Goal: Task Accomplishment & Management: Complete application form

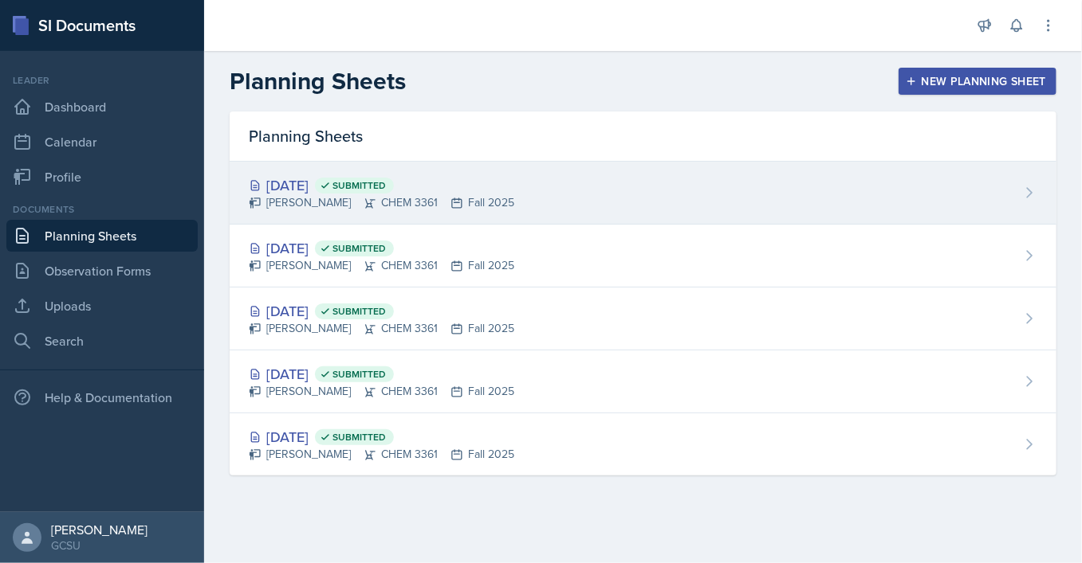
click at [534, 211] on div "[DATE] Submitted [PERSON_NAME] CHEM 3361 Fall 2025" at bounding box center [643, 193] width 826 height 63
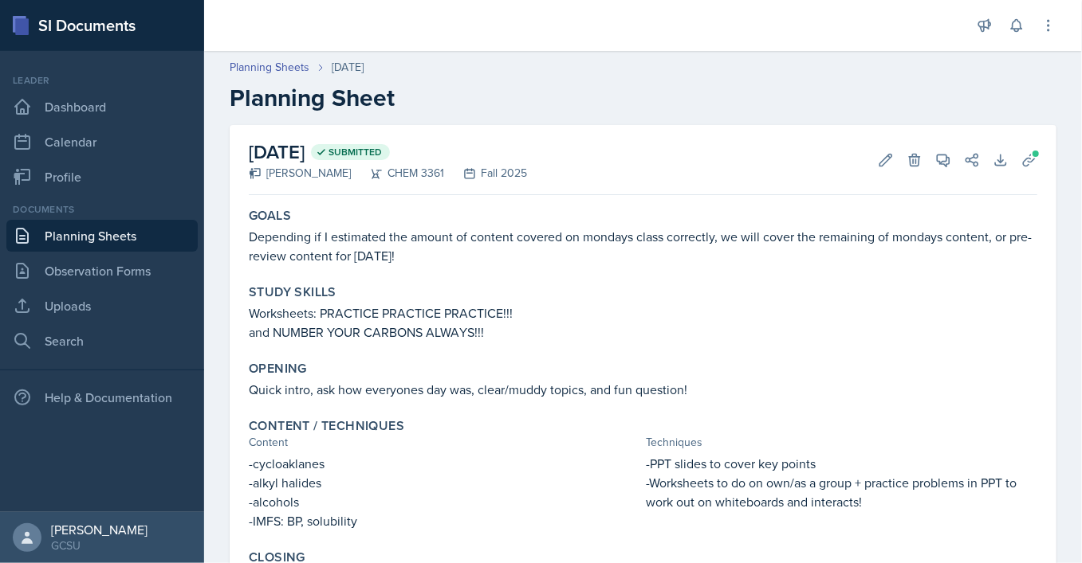
click at [788, 339] on p "and NUMBER YOUR CARBONS ALWAYS!!!" at bounding box center [643, 332] width 788 height 19
click at [893, 152] on icon at bounding box center [885, 160] width 16 height 16
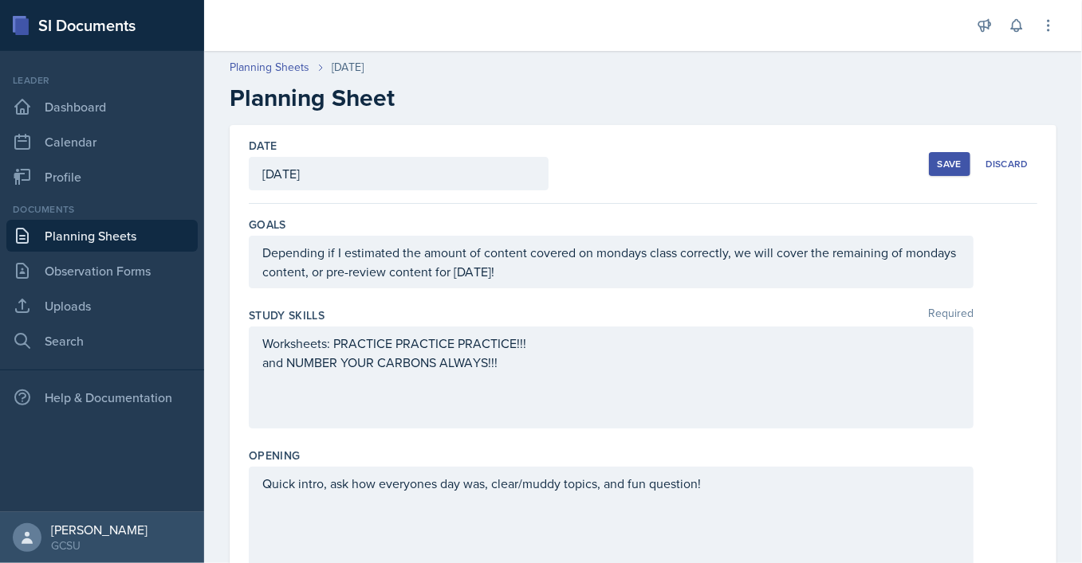
click at [334, 172] on div "[DATE]" at bounding box center [399, 173] width 300 height 33
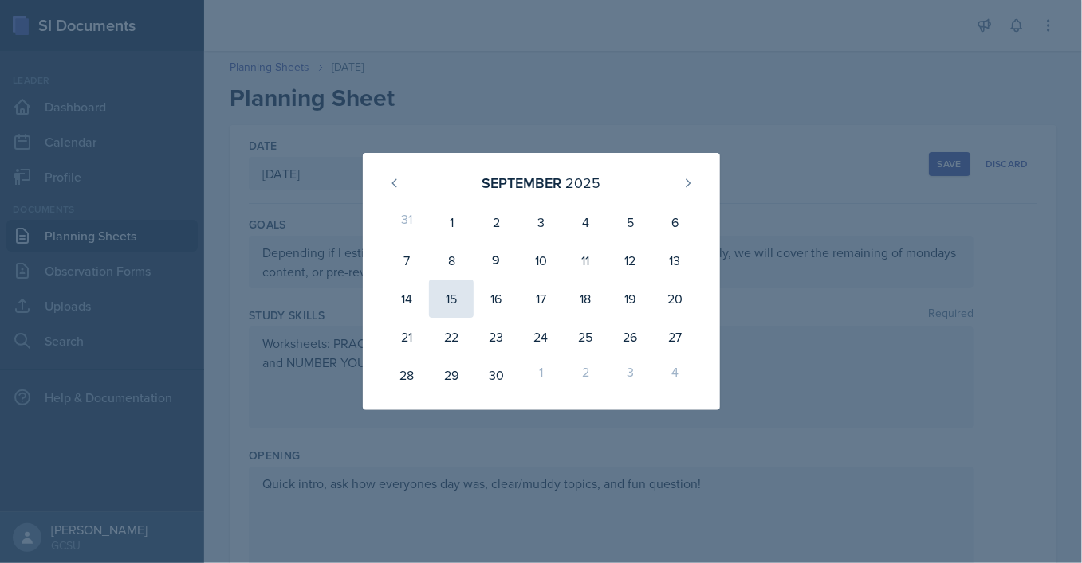
click at [463, 291] on div "15" at bounding box center [451, 299] width 45 height 38
type input "[DATE]"
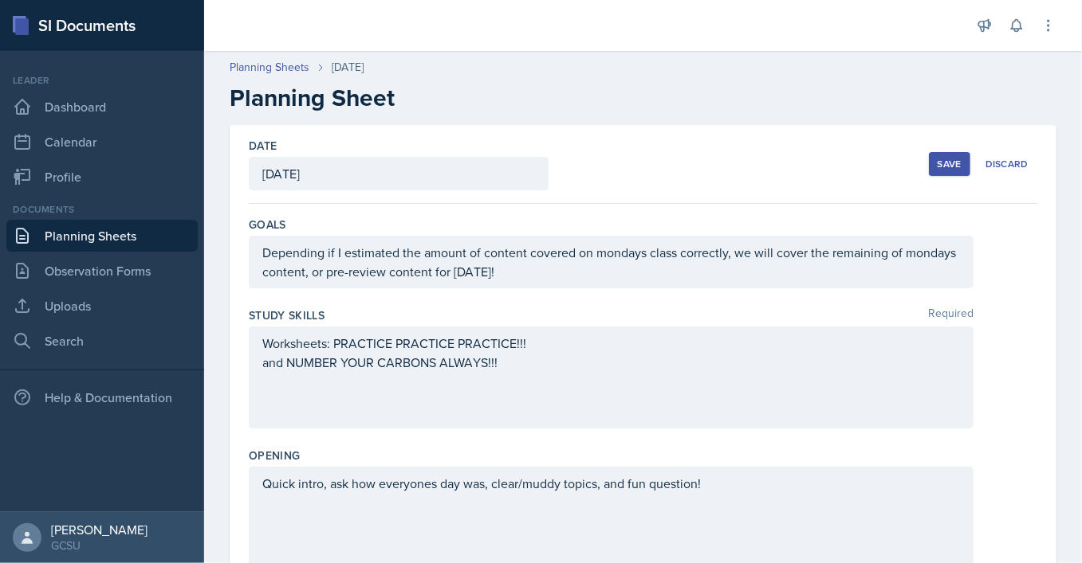
click at [959, 161] on div "Save" at bounding box center [949, 164] width 24 height 13
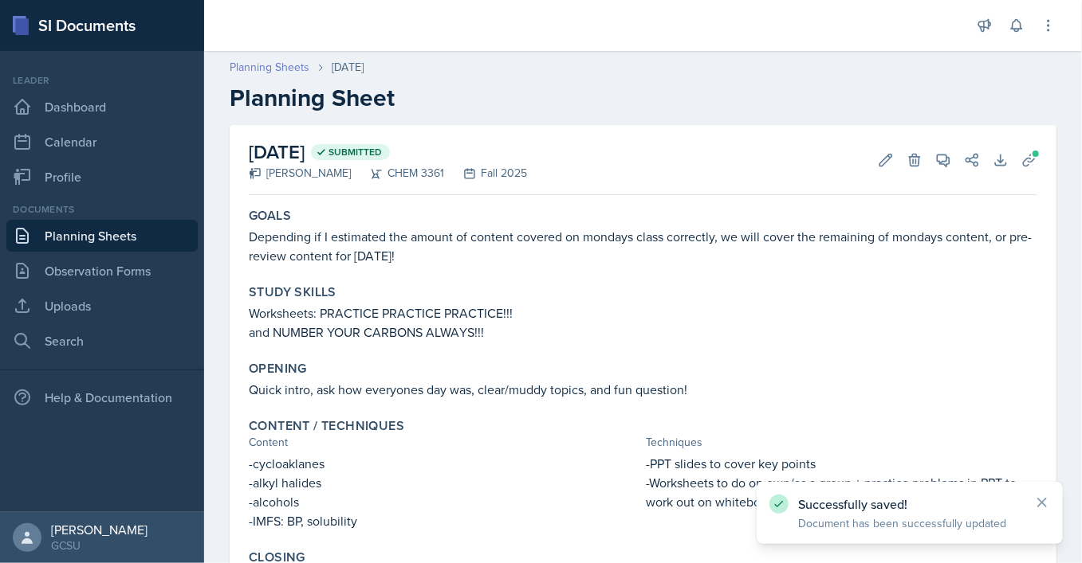
click at [271, 72] on link "Planning Sheets" at bounding box center [270, 67] width 80 height 17
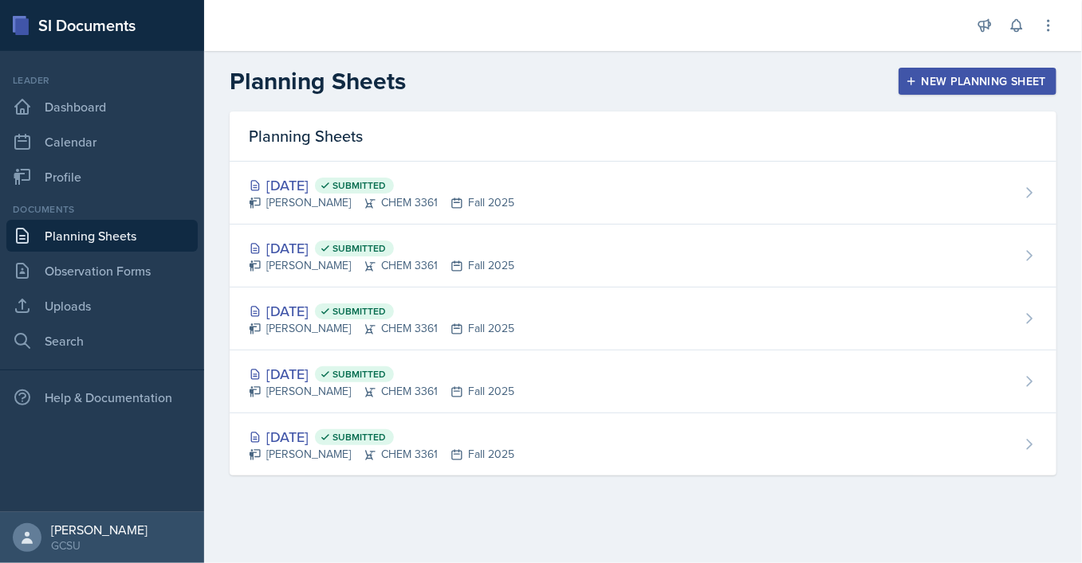
click at [917, 83] on icon "button" at bounding box center [910, 81] width 11 height 11
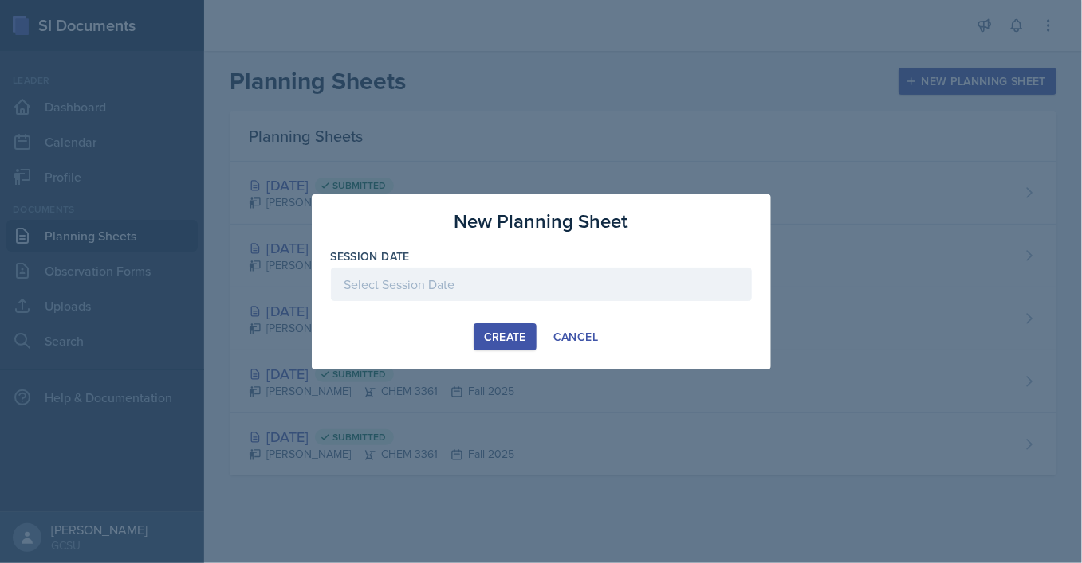
click at [409, 293] on div at bounding box center [541, 284] width 421 height 33
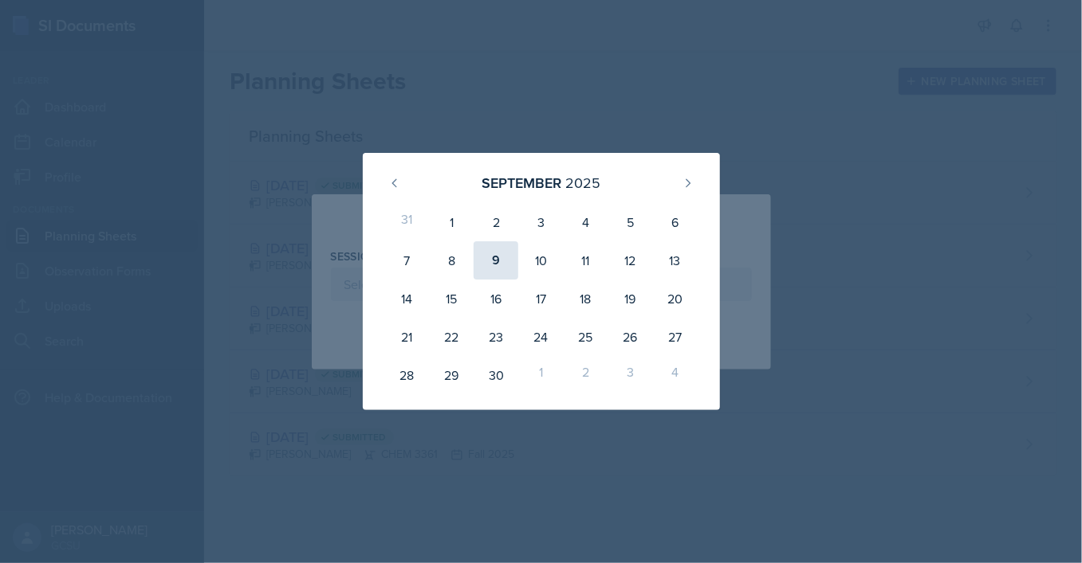
click at [495, 257] on div "9" at bounding box center [495, 260] width 45 height 38
type input "[DATE]"
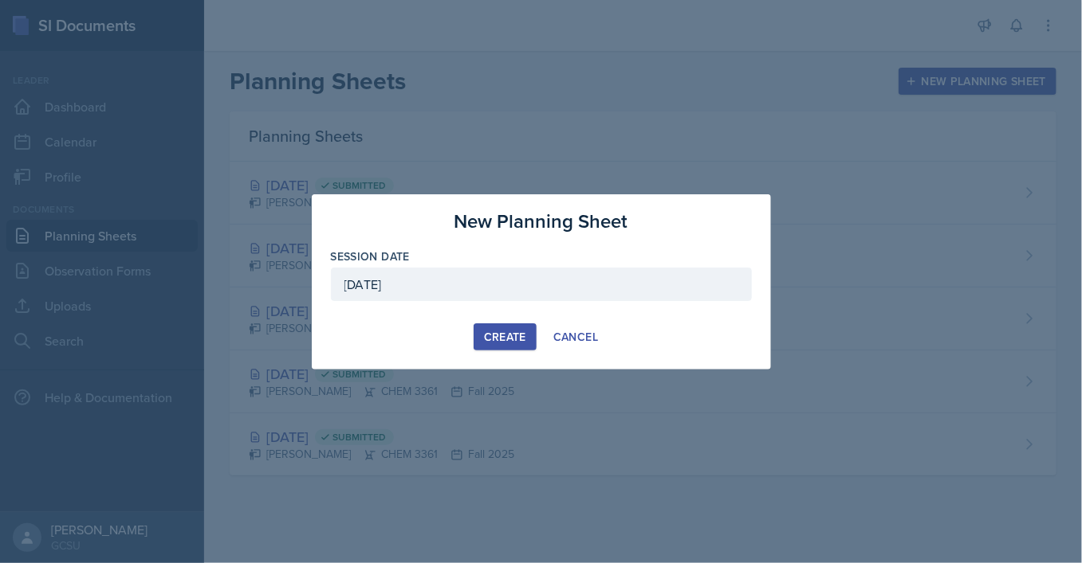
click at [509, 336] on div "Create" at bounding box center [505, 337] width 42 height 13
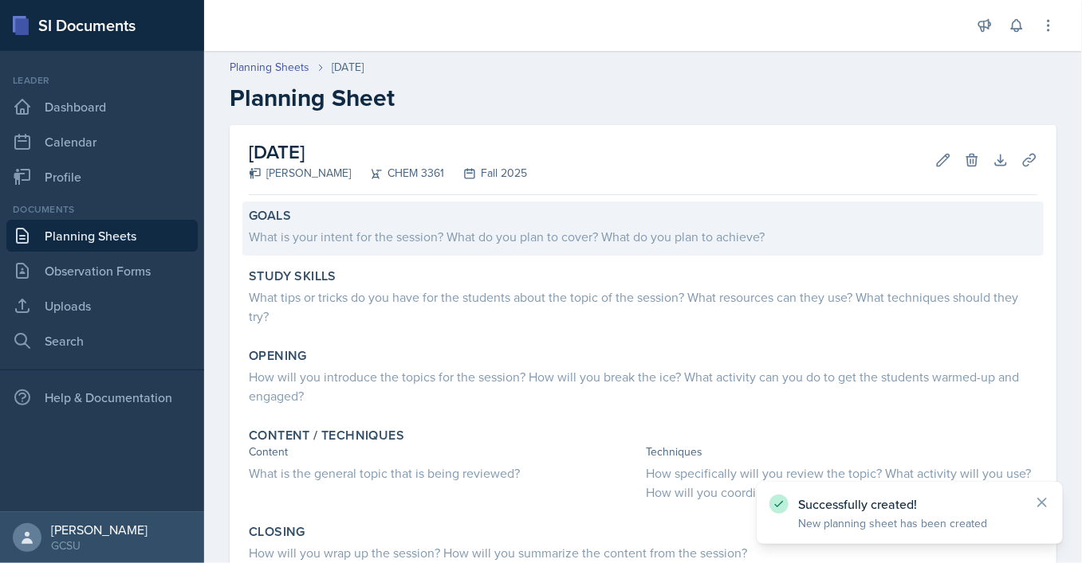
click at [631, 245] on div "What is your intent for the session? What do you plan to cover? What do you pla…" at bounding box center [643, 236] width 788 height 19
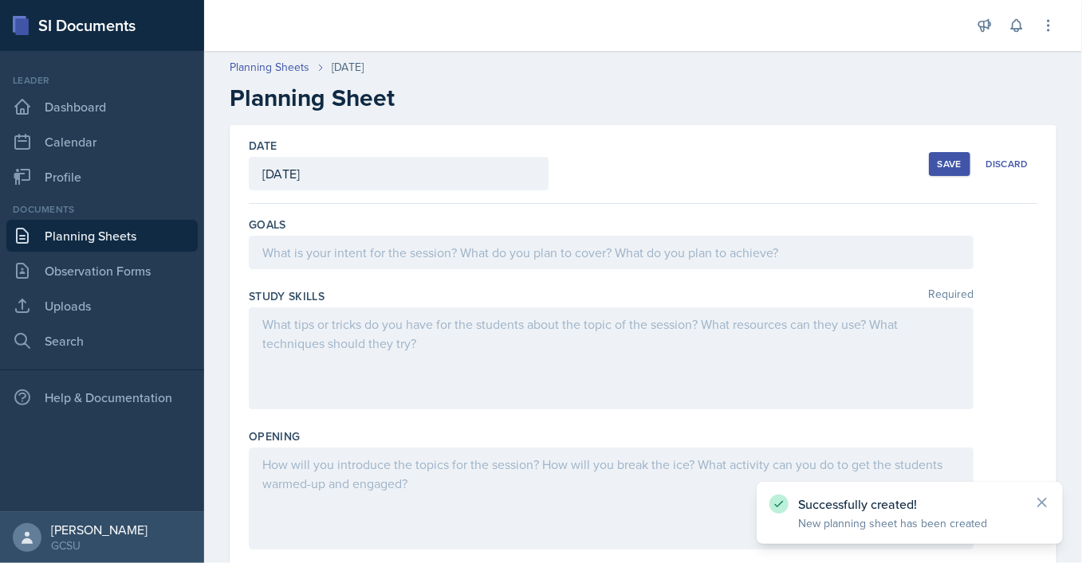
click at [446, 249] on div at bounding box center [611, 252] width 724 height 33
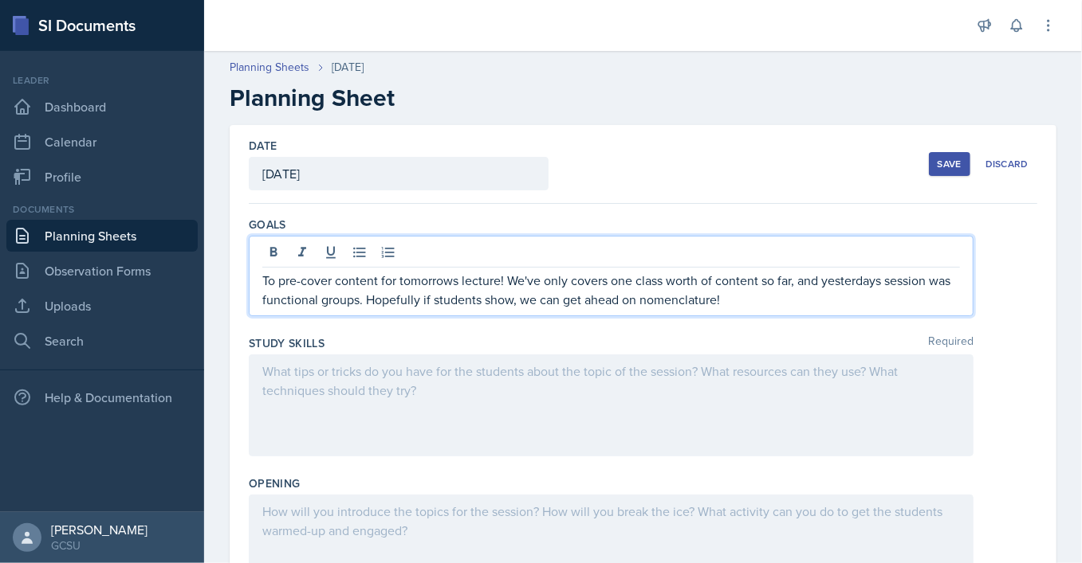
click at [468, 378] on div at bounding box center [611, 406] width 724 height 102
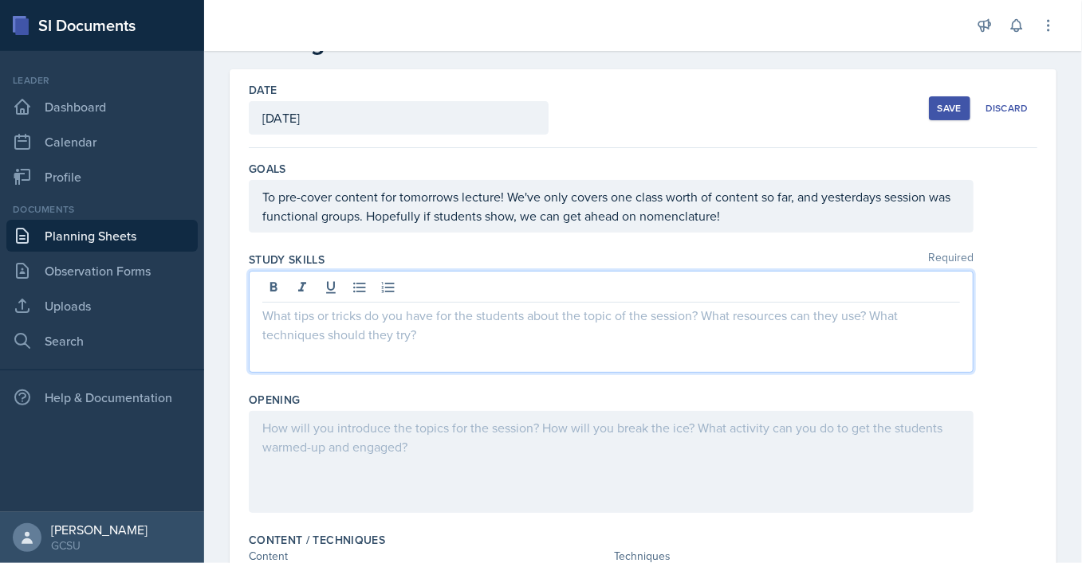
scroll to position [63, 0]
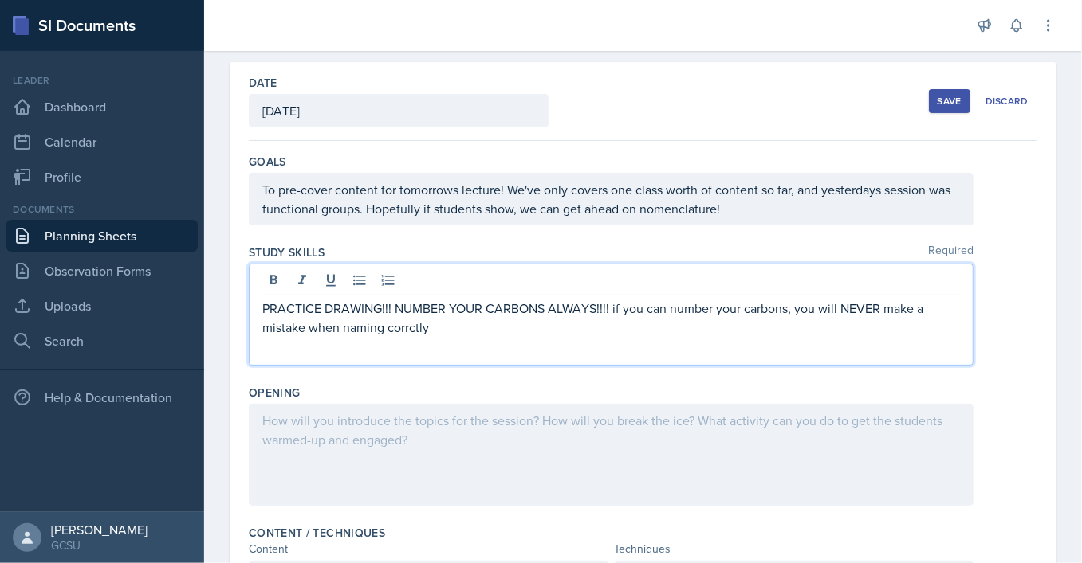
click at [391, 326] on p "PRACTICE DRAWING!!! NUMBER YOUR CARBONS ALWAYS!!!! if you can number your carbo…" at bounding box center [610, 318] width 697 height 38
click at [477, 328] on p "PRACTICE DRAWING!!! NUMBER YOUR CARBONS ALWAYS!!!! if you can number your carbo…" at bounding box center [610, 318] width 697 height 38
click at [520, 333] on p "PRACTICE DRAWING!!! NUMBER YOUR CARBONS ALWAYS!!!! if you can number your carbo…" at bounding box center [610, 318] width 697 height 38
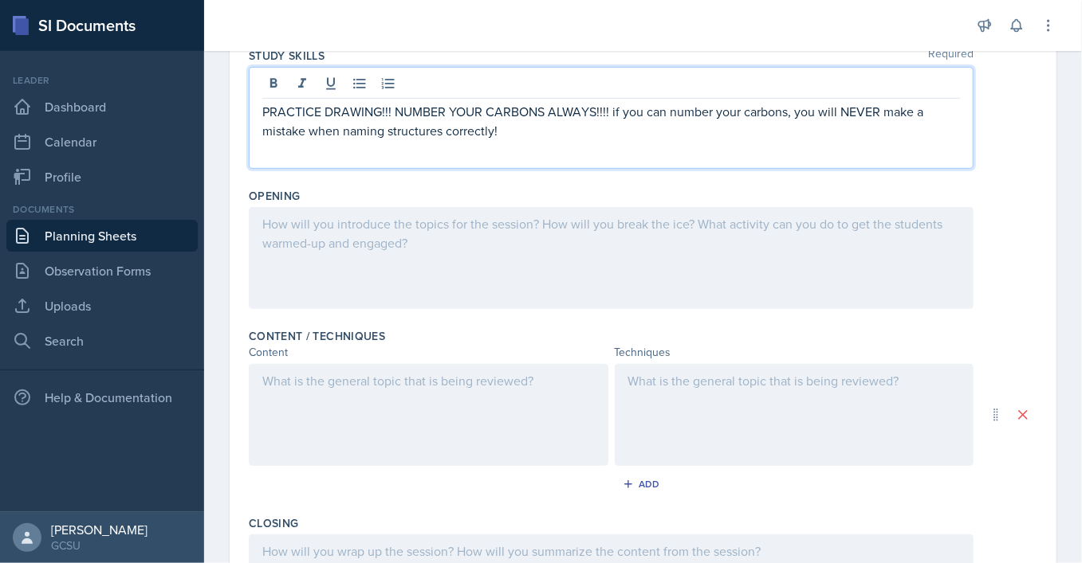
scroll to position [262, 0]
click at [400, 249] on div at bounding box center [611, 256] width 724 height 102
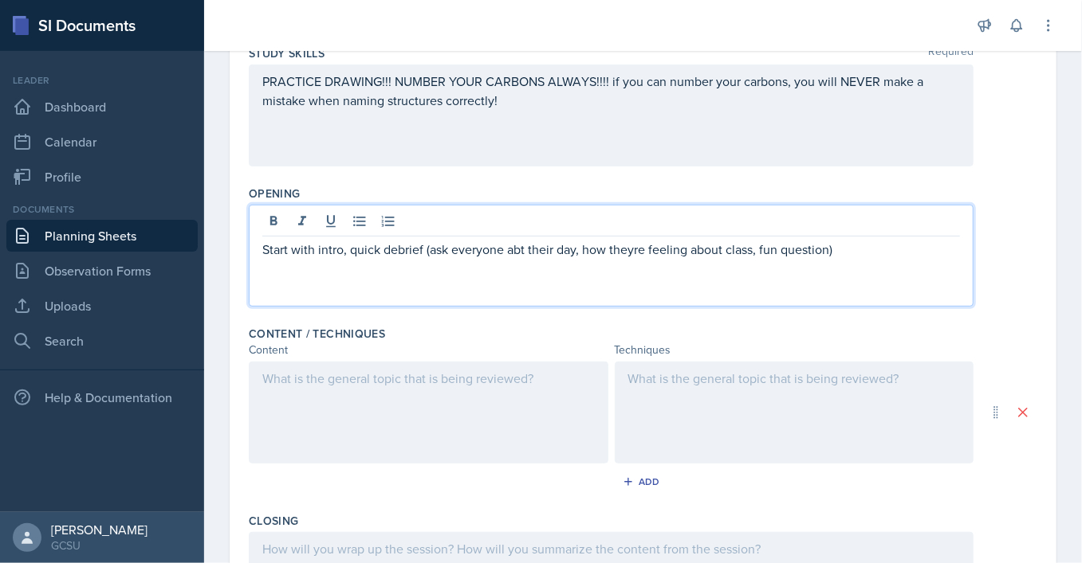
scroll to position [324, 0]
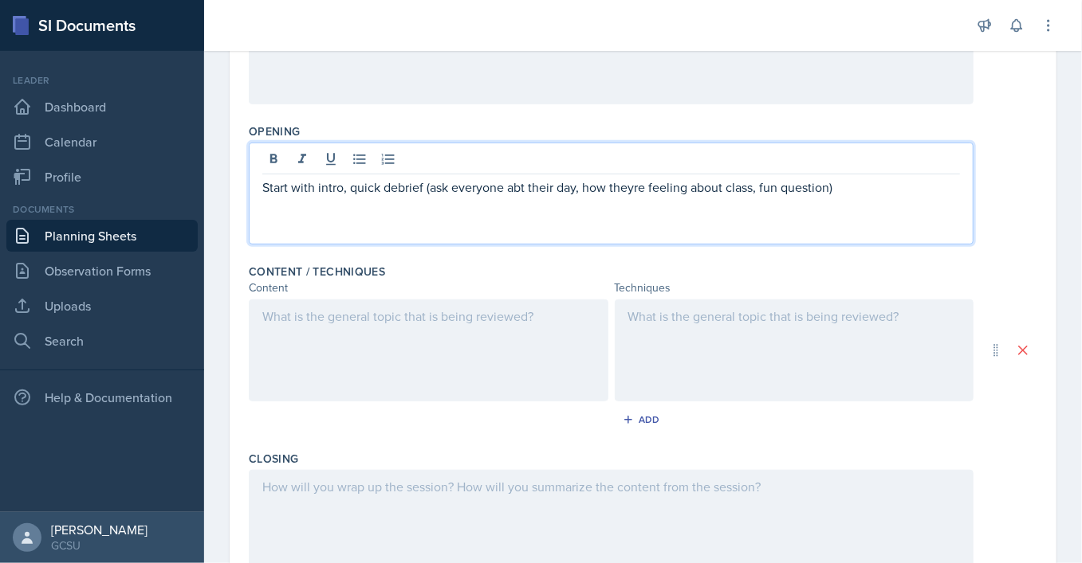
click at [396, 327] on div at bounding box center [428, 351] width 359 height 102
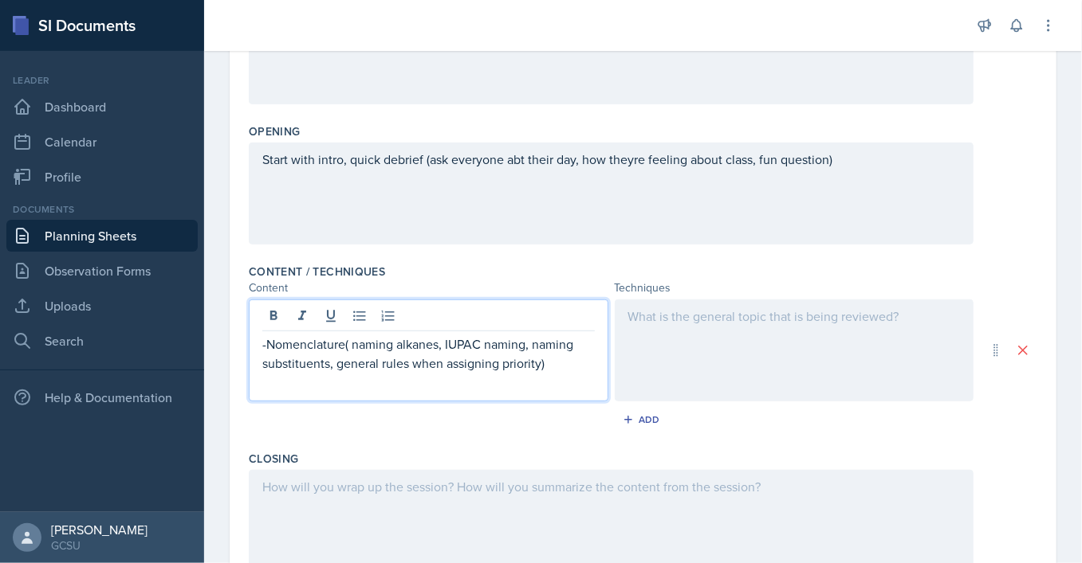
click at [744, 318] on div at bounding box center [793, 351] width 359 height 102
click at [556, 340] on p "-Nomenclature( naming alkanes, IUPAC naming, naming substituents, general rules…" at bounding box center [428, 354] width 332 height 38
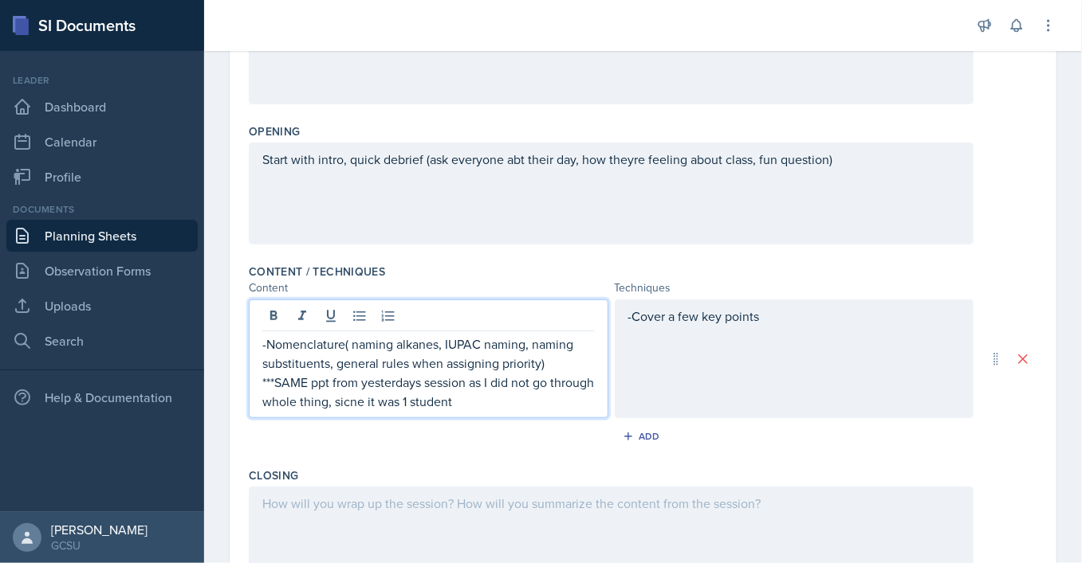
click at [401, 400] on p "***SAME ppt from yesterdays session as I did not go through whole thing, sicne …" at bounding box center [428, 392] width 332 height 38
click at [536, 395] on p "***SAME ppt from yesterdays session as I did not go through whole thing, since …" at bounding box center [428, 392] width 332 height 38
click at [261, 382] on div "-Nomenclature( naming alkanes, IUPAC naming, naming substituents, general rules…" at bounding box center [428, 359] width 359 height 119
click at [785, 322] on div "-Cover a few key points" at bounding box center [793, 359] width 359 height 119
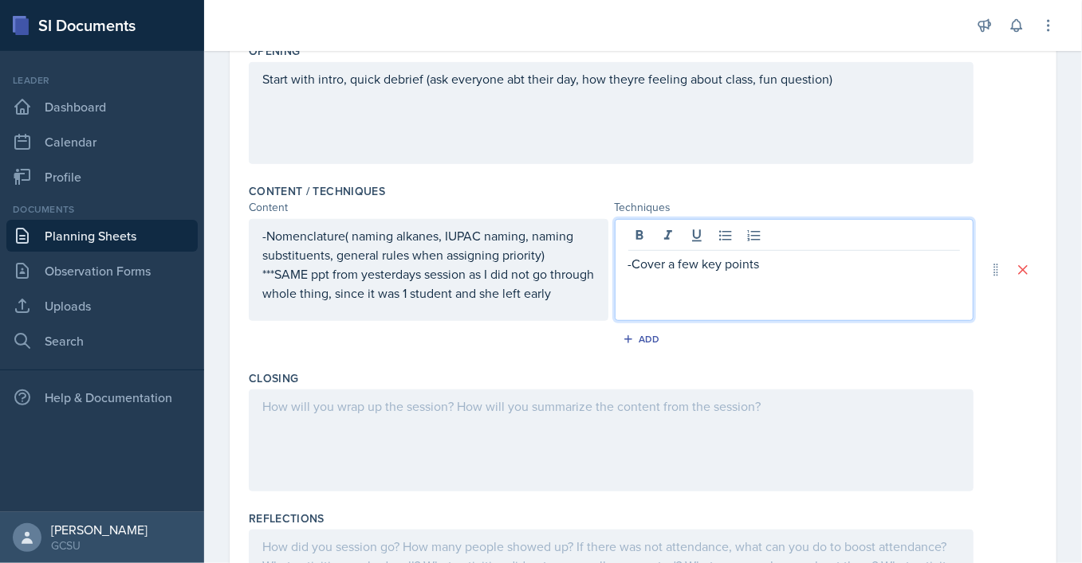
scroll to position [418, 0]
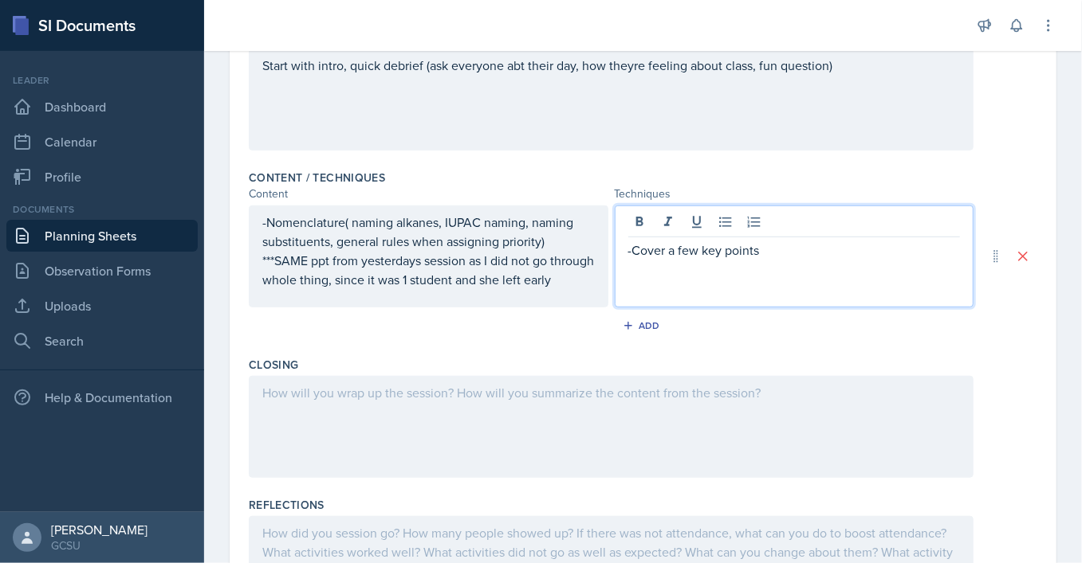
click at [504, 289] on p "***SAME ppt from yesterdays session as I did not go through whole thing, since …" at bounding box center [428, 270] width 332 height 38
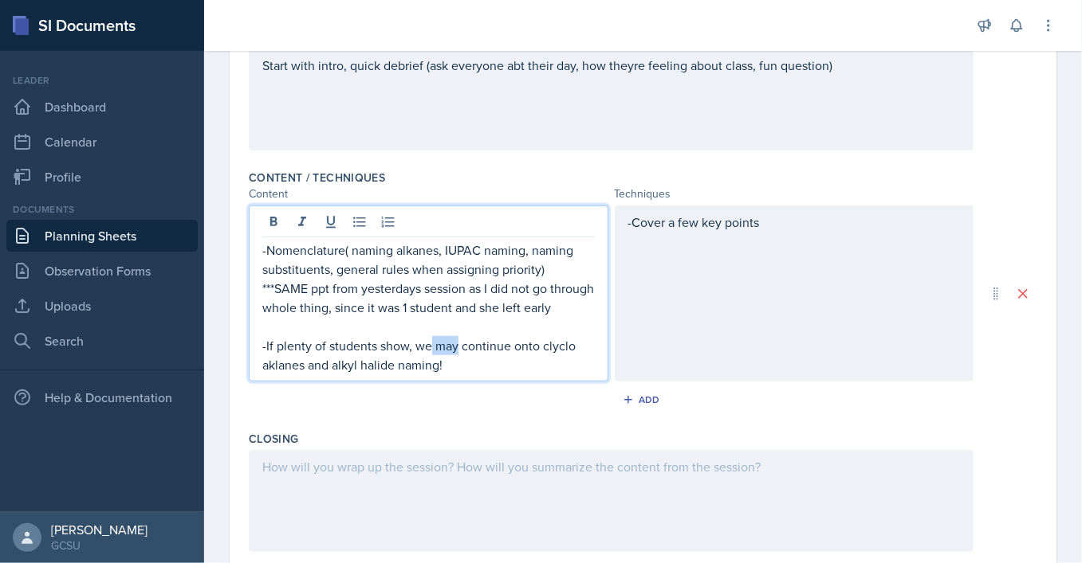
drag, startPoint x: 459, startPoint y: 363, endPoint x: 430, endPoint y: 367, distance: 29.1
click at [430, 367] on p "-If plenty of students show, we may continue onto clyclo aklanes and alkyl hali…" at bounding box center [428, 355] width 332 height 38
click at [556, 368] on p "-If plenty of students show, we MAY continue onto clyclo aklanes and alkyl hali…" at bounding box center [428, 355] width 332 height 38
click at [306, 375] on p "-If plenty of students show, we MAY continue onto cyclo aklanes and alkyl halid…" at bounding box center [428, 355] width 332 height 38
click at [408, 368] on p "-If plenty of students show, we MAY continue onto cycloalkanes and alkyl halide…" at bounding box center [428, 355] width 332 height 38
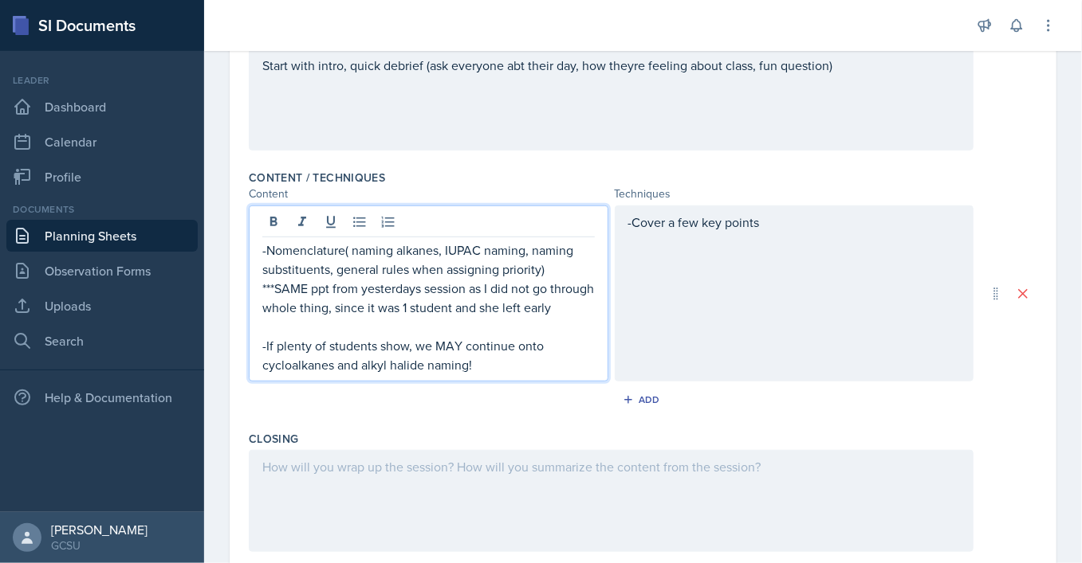
click at [791, 219] on div "-Cover a few key points" at bounding box center [793, 294] width 359 height 176
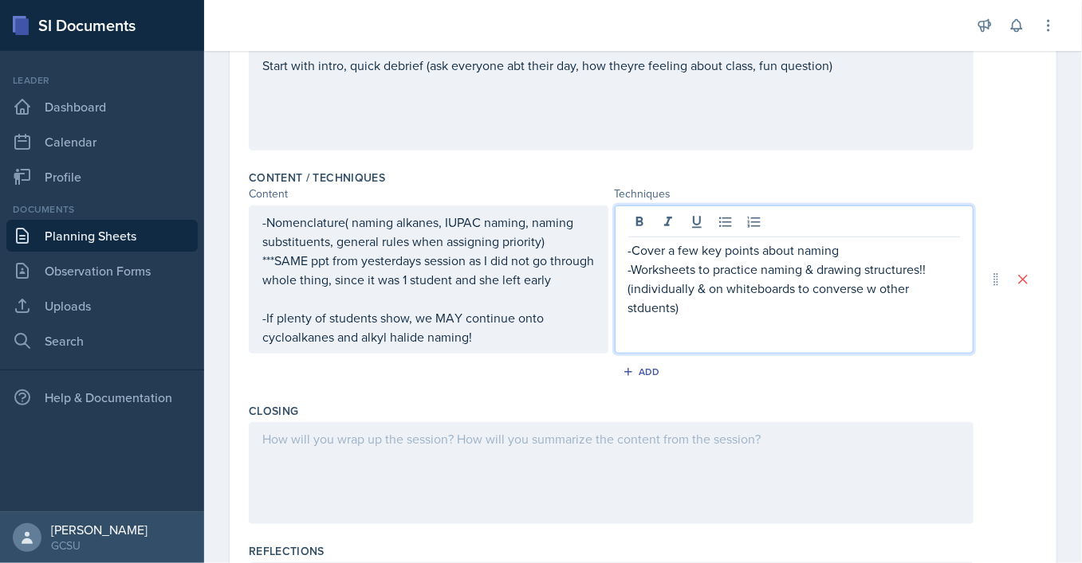
click at [645, 304] on p "-Worksheets to practice naming & drawing structures!! (individually & on whiteb…" at bounding box center [794, 288] width 332 height 57
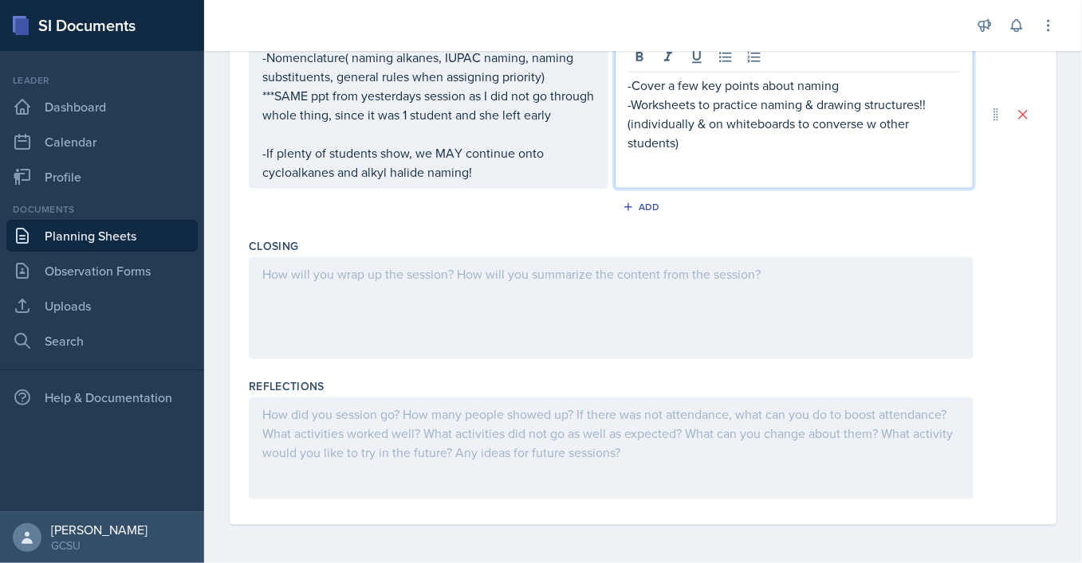
scroll to position [587, 0]
click at [445, 314] on div at bounding box center [611, 308] width 724 height 102
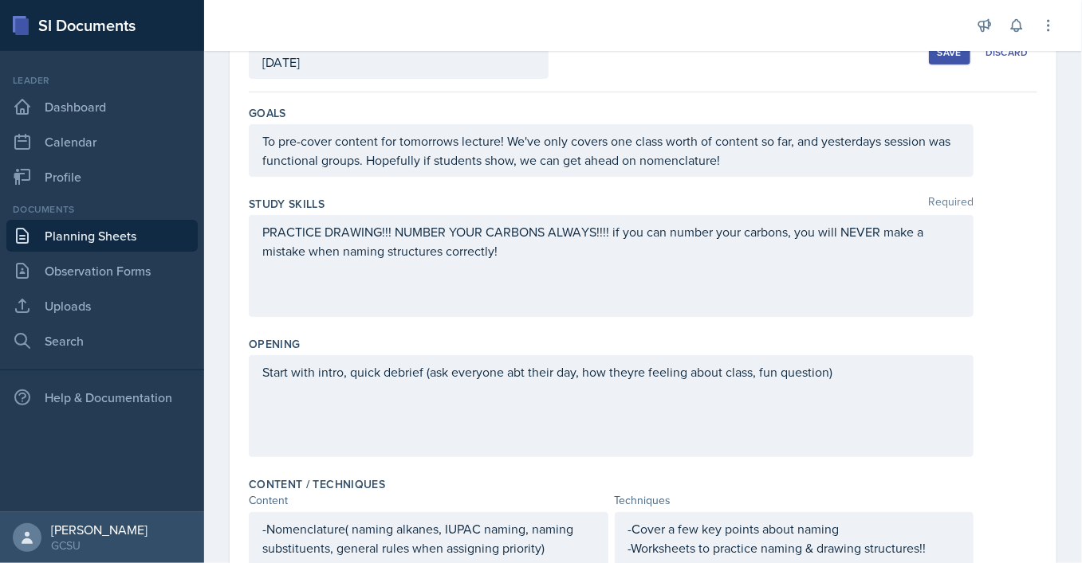
scroll to position [0, 0]
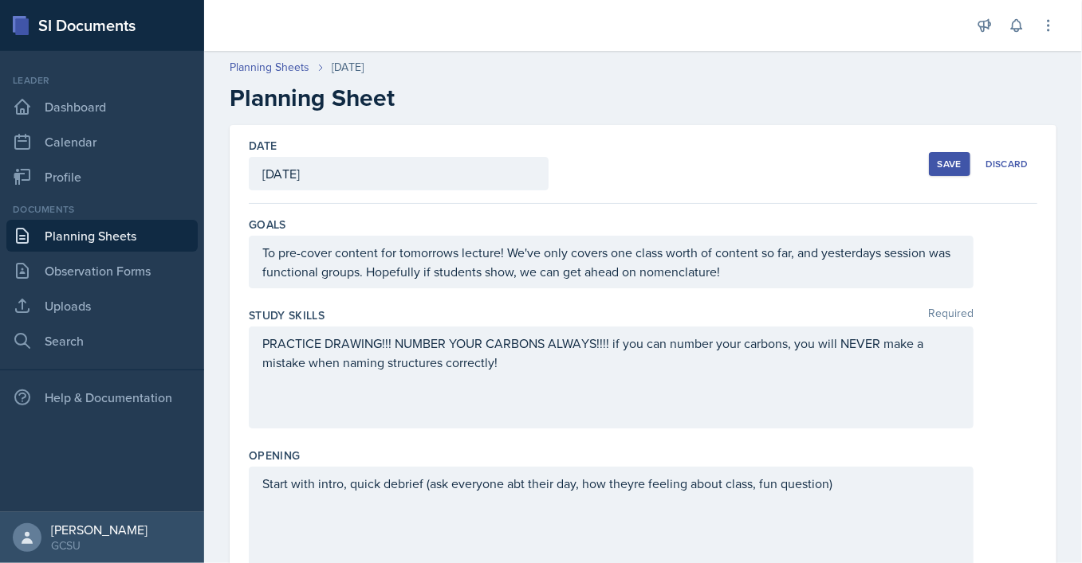
click at [953, 171] on div "Save" at bounding box center [949, 164] width 24 height 13
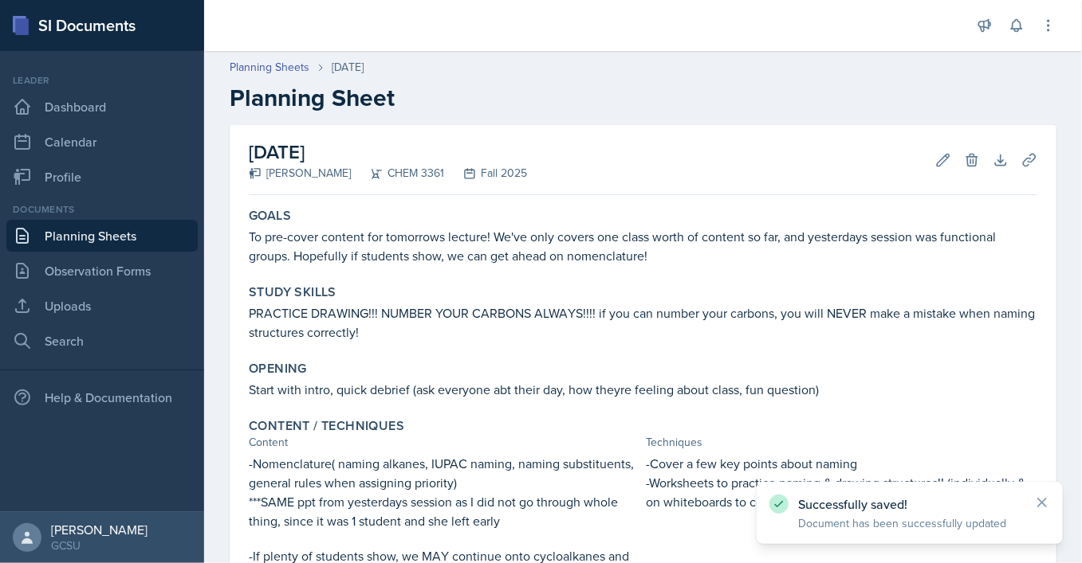
scroll to position [306, 0]
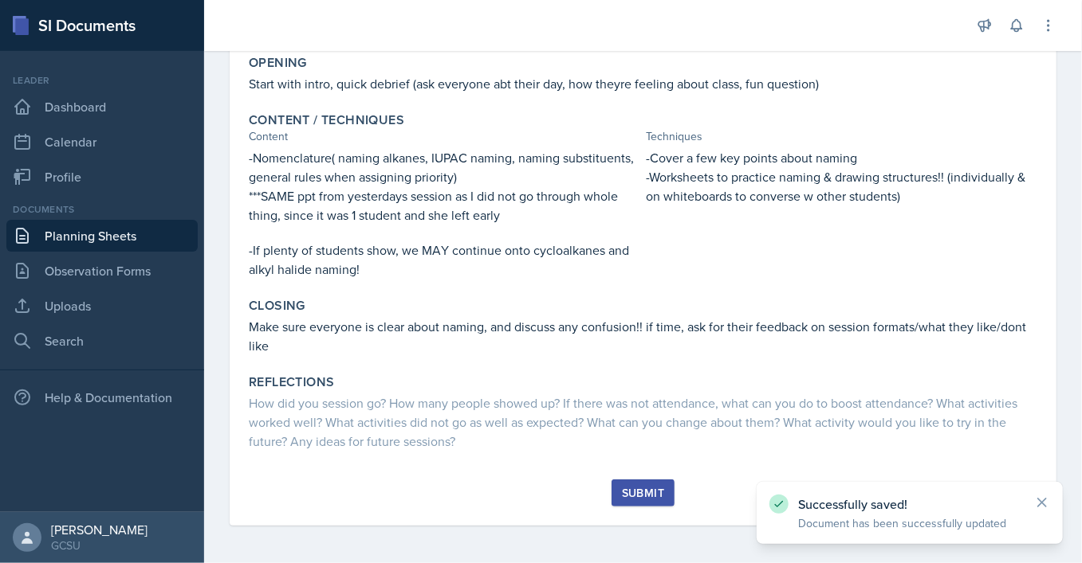
click at [638, 490] on div "Submit" at bounding box center [643, 493] width 42 height 13
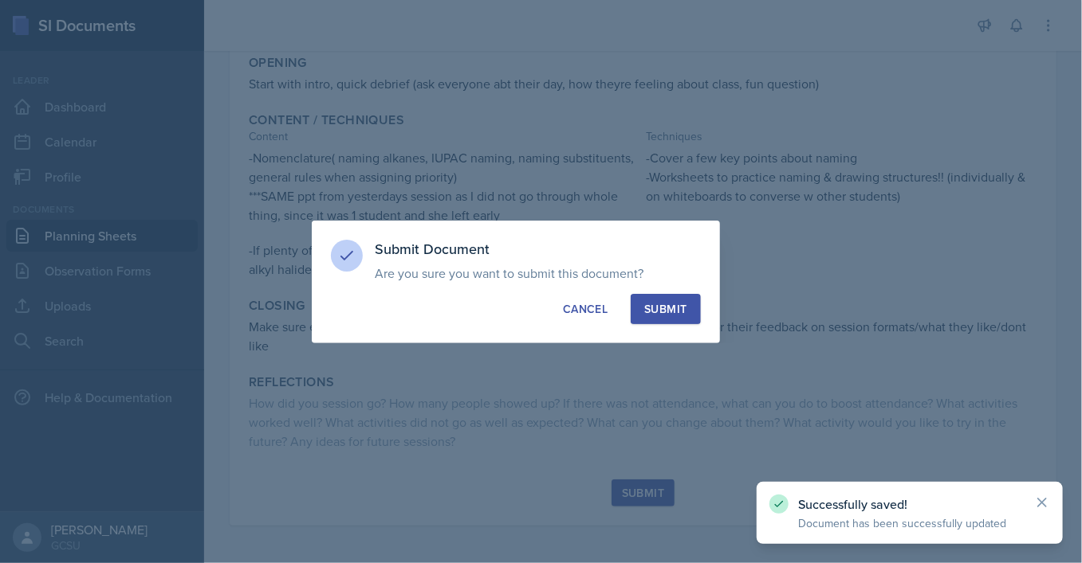
click at [666, 296] on button "Submit" at bounding box center [664, 309] width 69 height 30
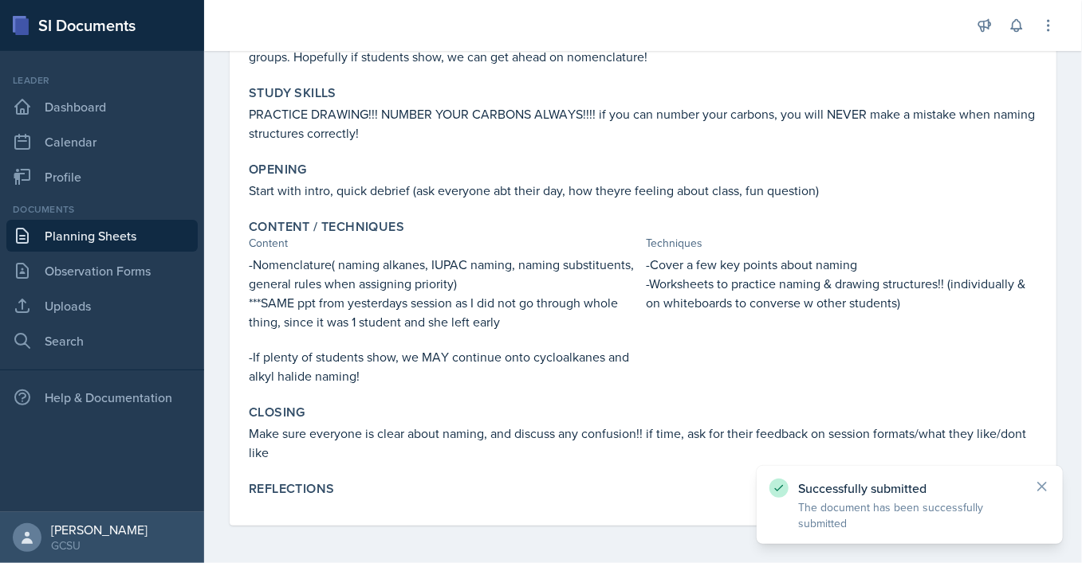
scroll to position [0, 0]
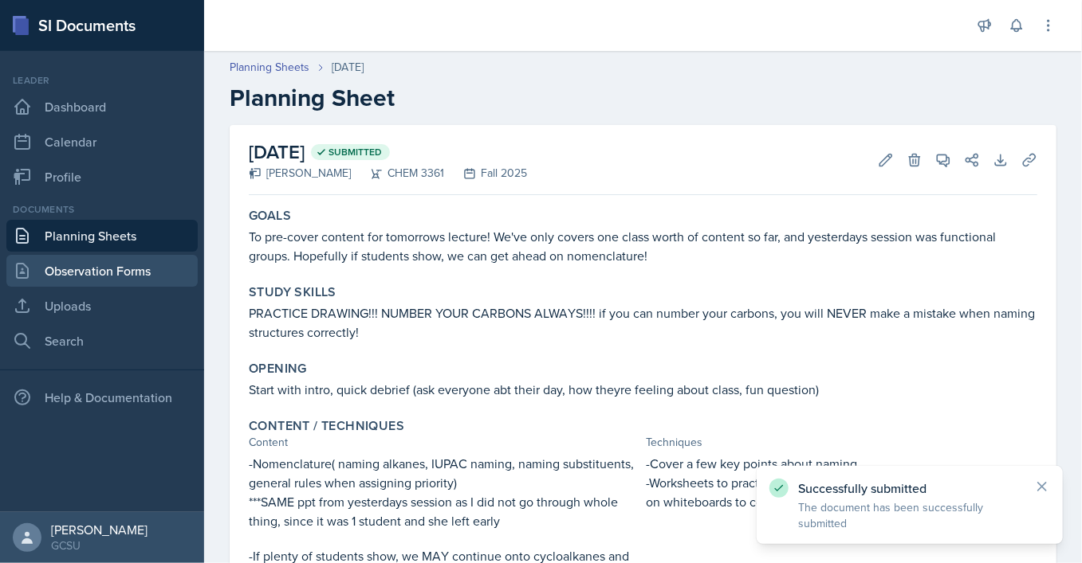
click at [135, 273] on link "Observation Forms" at bounding box center [101, 271] width 191 height 32
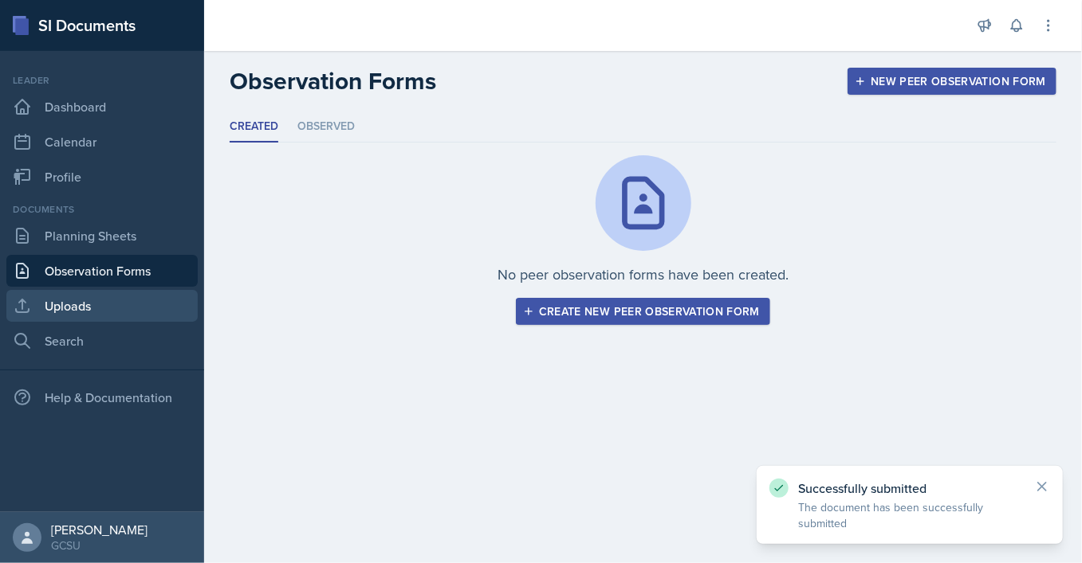
click at [113, 292] on link "Uploads" at bounding box center [101, 306] width 191 height 32
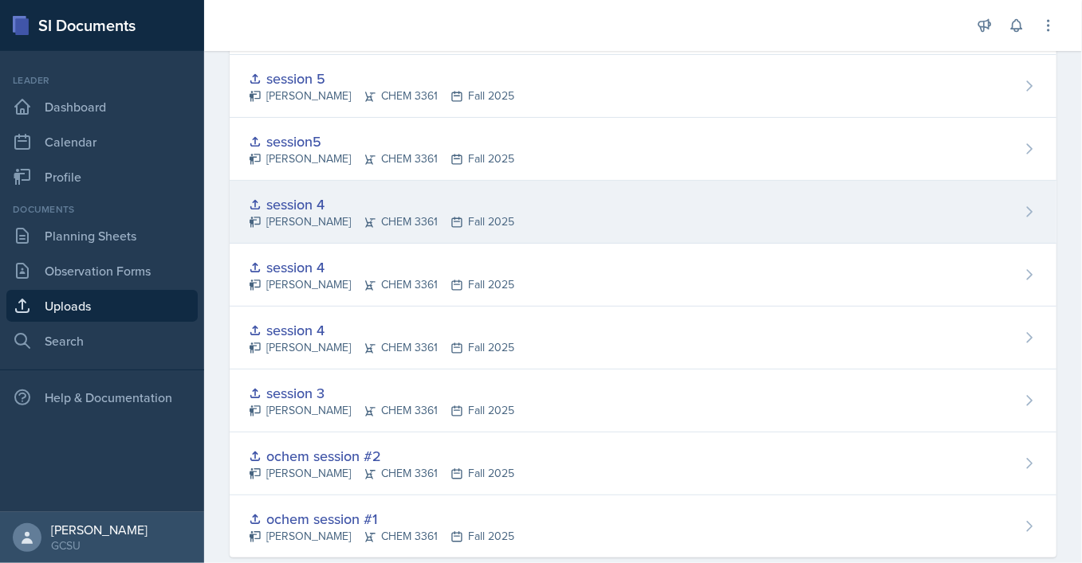
scroll to position [171, 0]
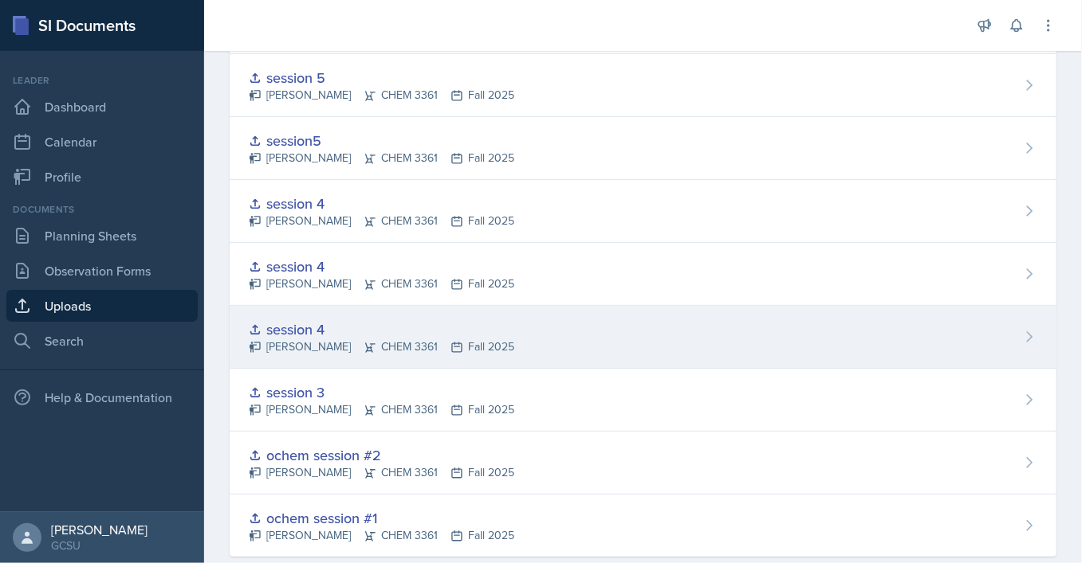
click at [559, 345] on div "session 4 [PERSON_NAME] CHEM 3361 Fall 2025" at bounding box center [643, 337] width 826 height 63
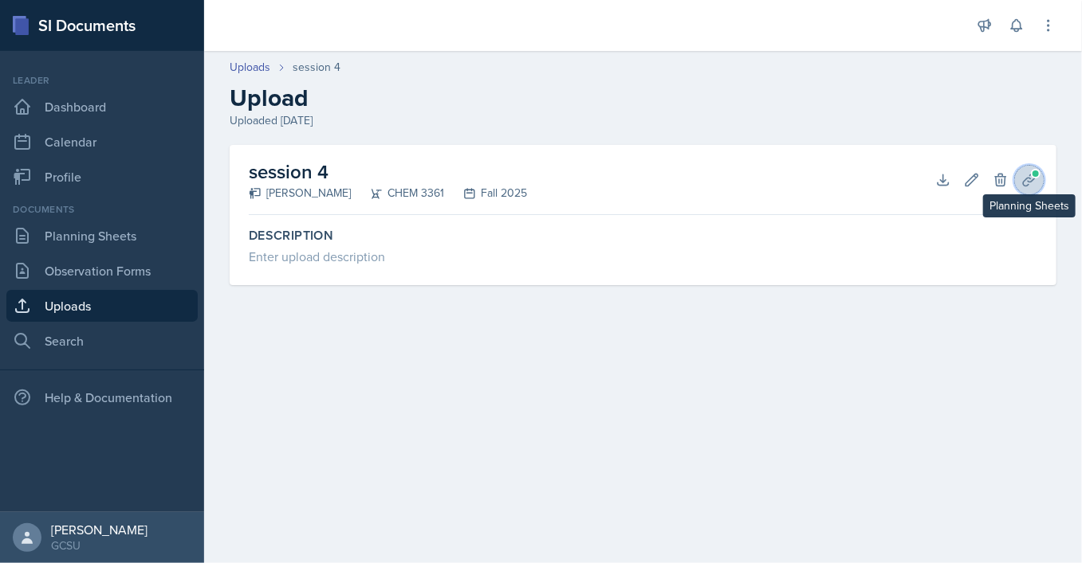
click at [1029, 179] on icon at bounding box center [1029, 180] width 16 height 16
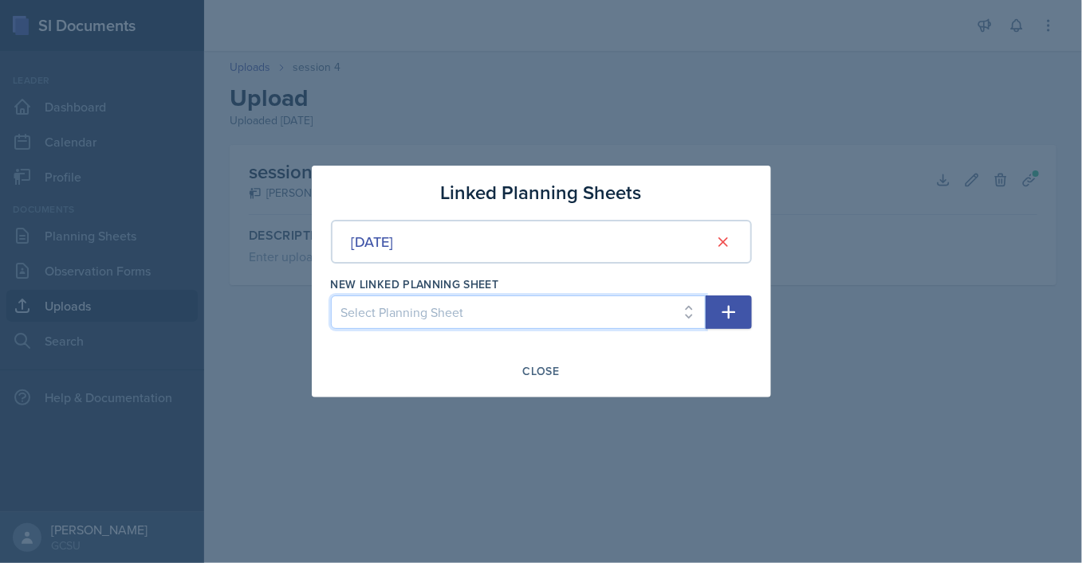
click at [331, 296] on select "Select Planning Sheet [DATE] [DATE] [DATE] [DATE] [DATE]" at bounding box center [518, 312] width 375 height 33
select select "89cf6092-91ba-4c10-b8a6-1c46968103e4"
click option "[DATE]" at bounding box center [0, 0] width 0 height 0
click at [735, 317] on icon "button" at bounding box center [728, 312] width 19 height 19
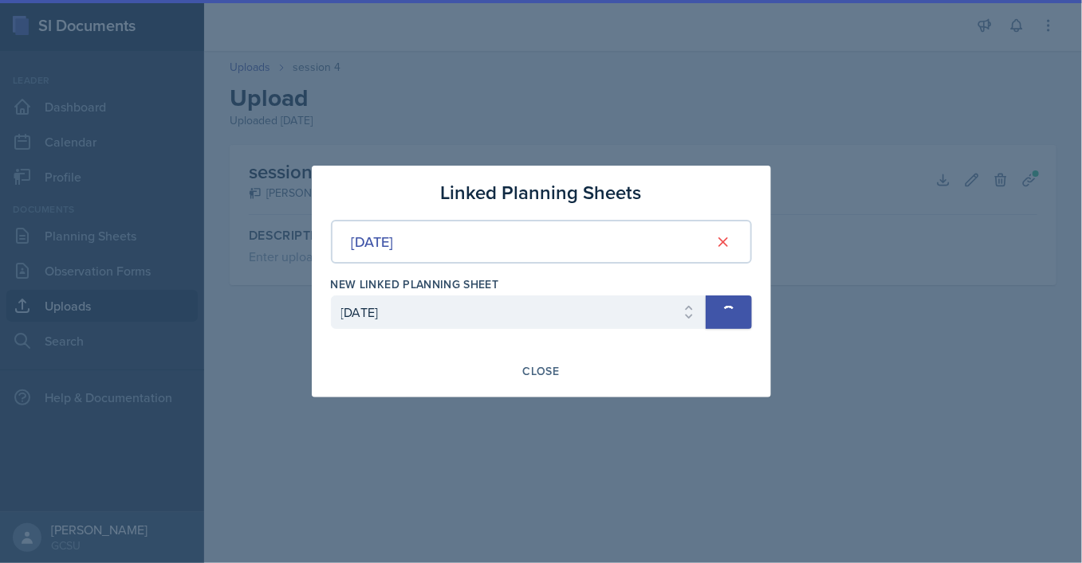
select select
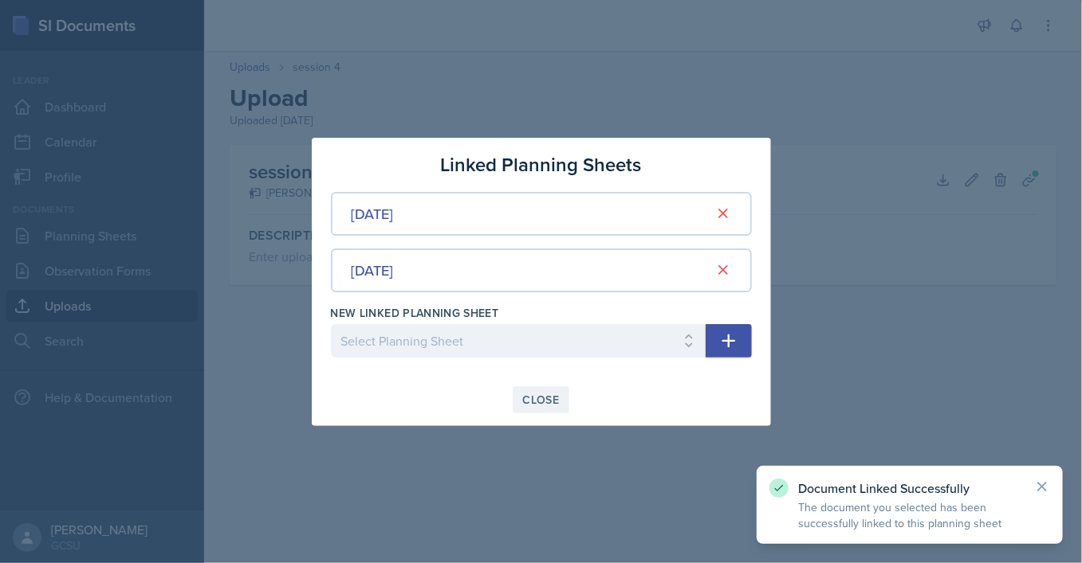
click at [543, 398] on div "Close" at bounding box center [541, 400] width 37 height 13
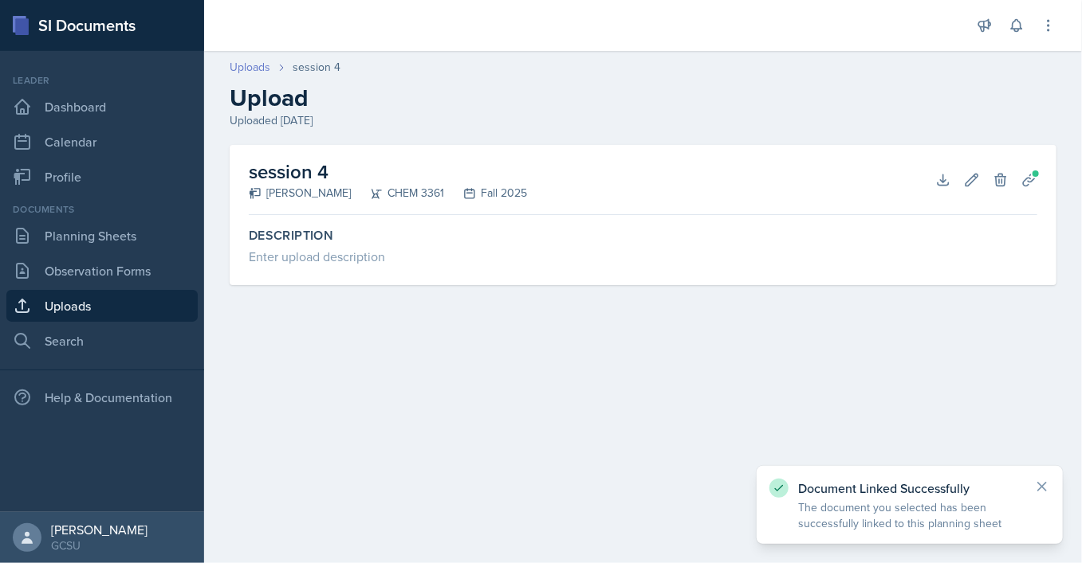
click at [255, 65] on link "Uploads" at bounding box center [250, 67] width 41 height 17
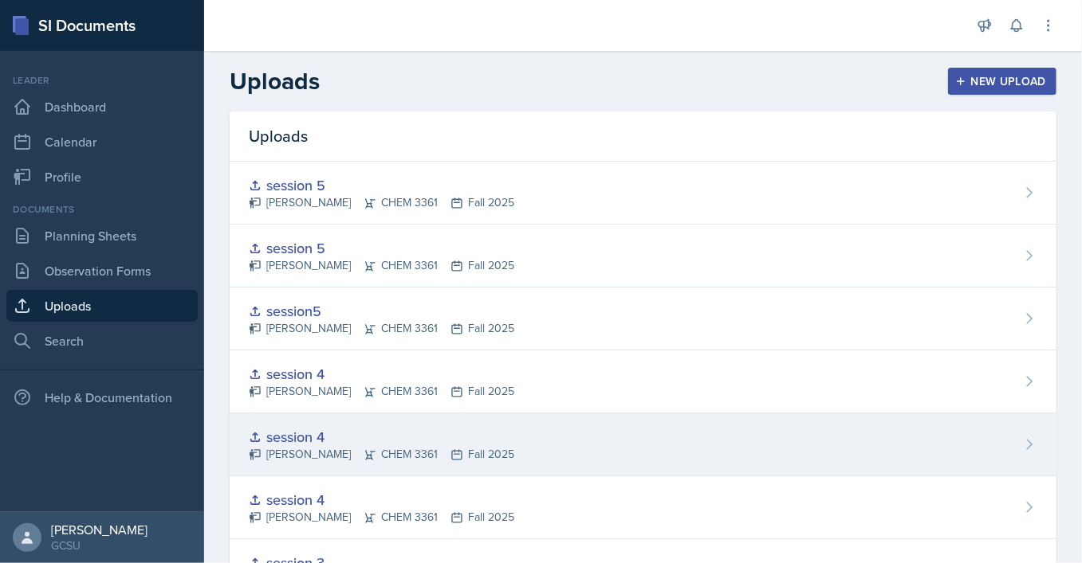
scroll to position [92, 0]
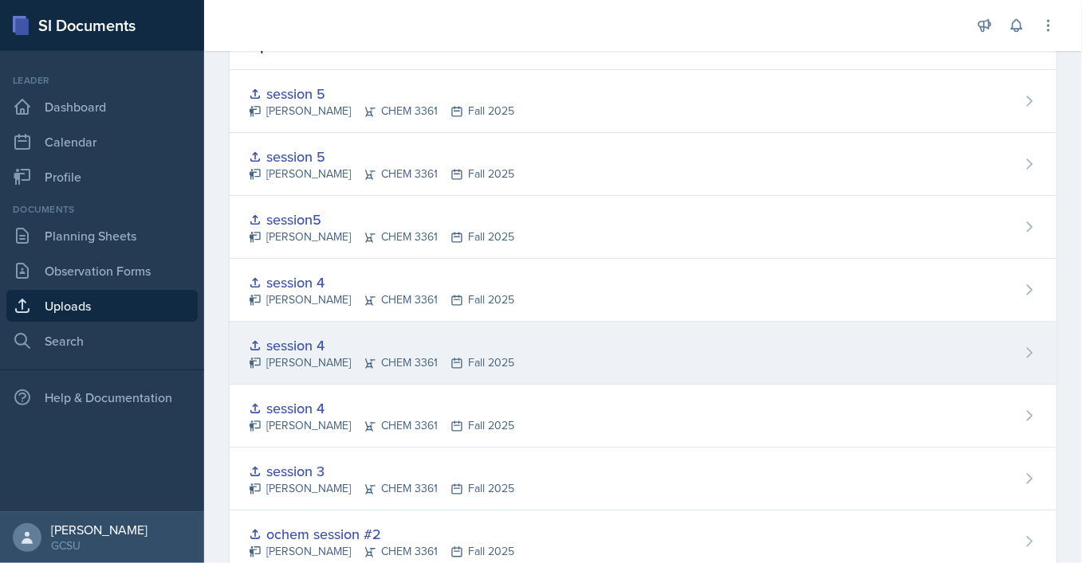
click at [379, 362] on div "[PERSON_NAME] CHEM 3361 Fall 2025" at bounding box center [381, 363] width 265 height 17
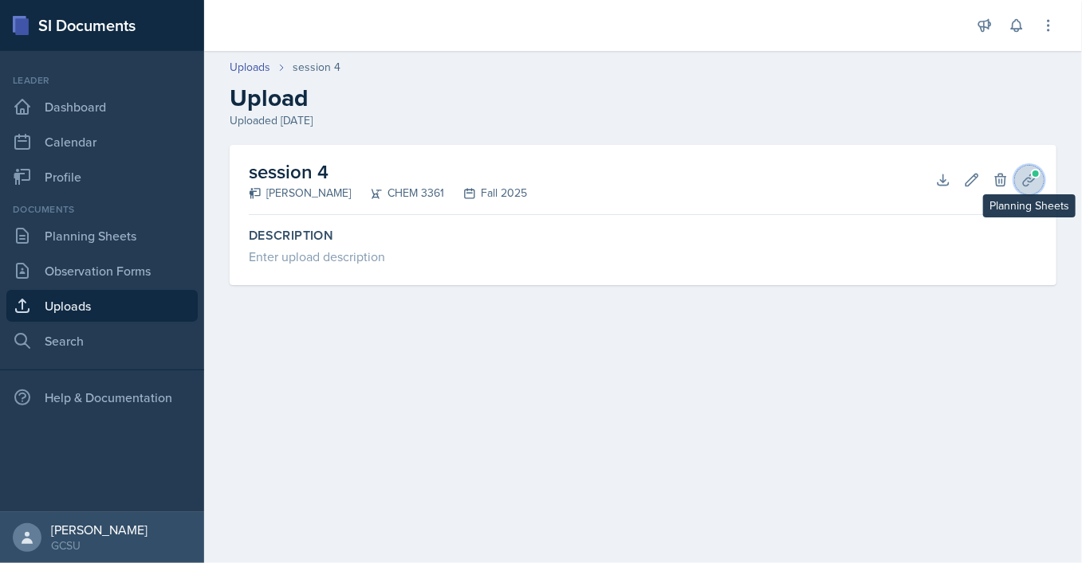
click at [1029, 186] on icon at bounding box center [1029, 180] width 16 height 16
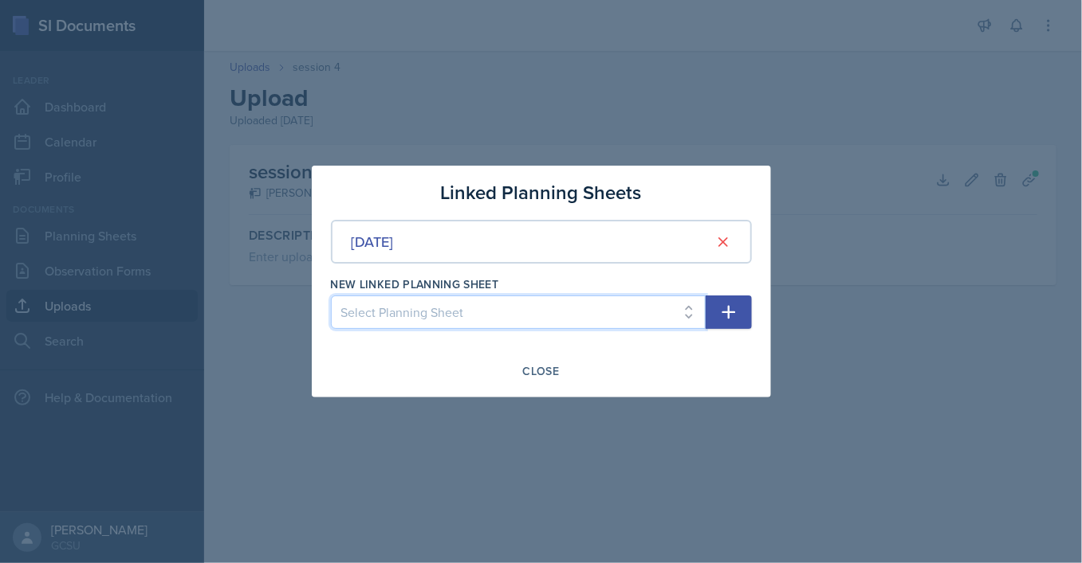
click at [331, 296] on select "Select Planning Sheet [DATE] [DATE] [DATE] [DATE] [DATE]" at bounding box center [518, 312] width 375 height 33
select select "89cf6092-91ba-4c10-b8a6-1c46968103e4"
click option "[DATE]" at bounding box center [0, 0] width 0 height 0
click at [735, 319] on icon "button" at bounding box center [728, 312] width 19 height 19
select select
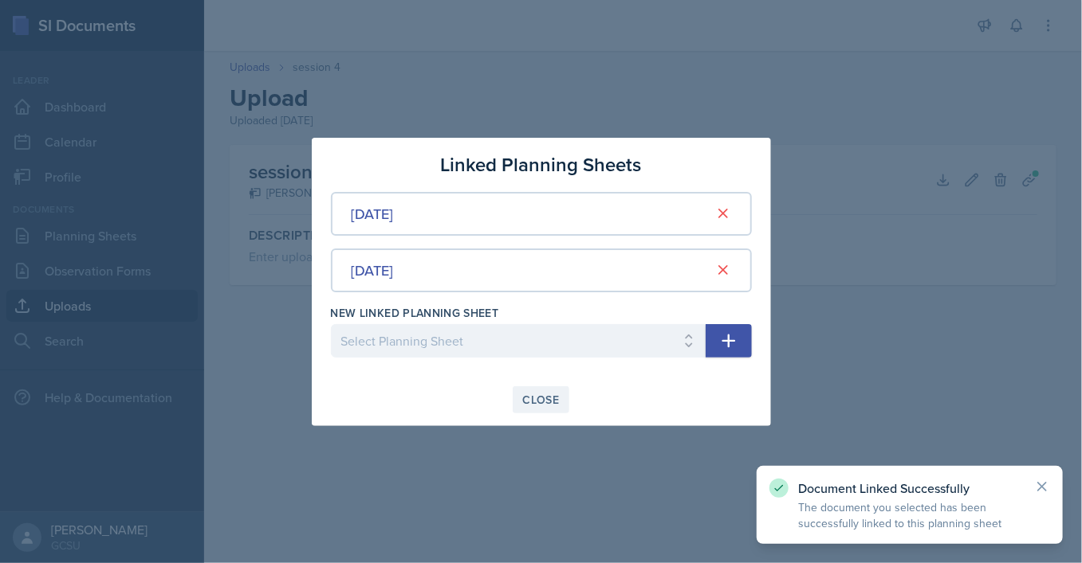
click at [534, 394] on div "Close" at bounding box center [541, 400] width 37 height 13
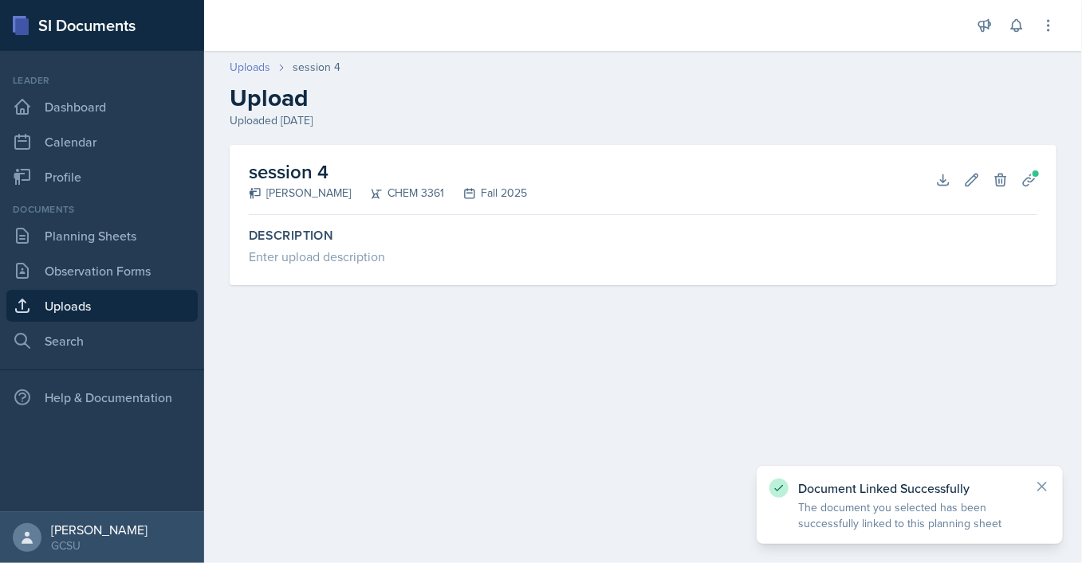
click at [245, 73] on link "Uploads" at bounding box center [250, 67] width 41 height 17
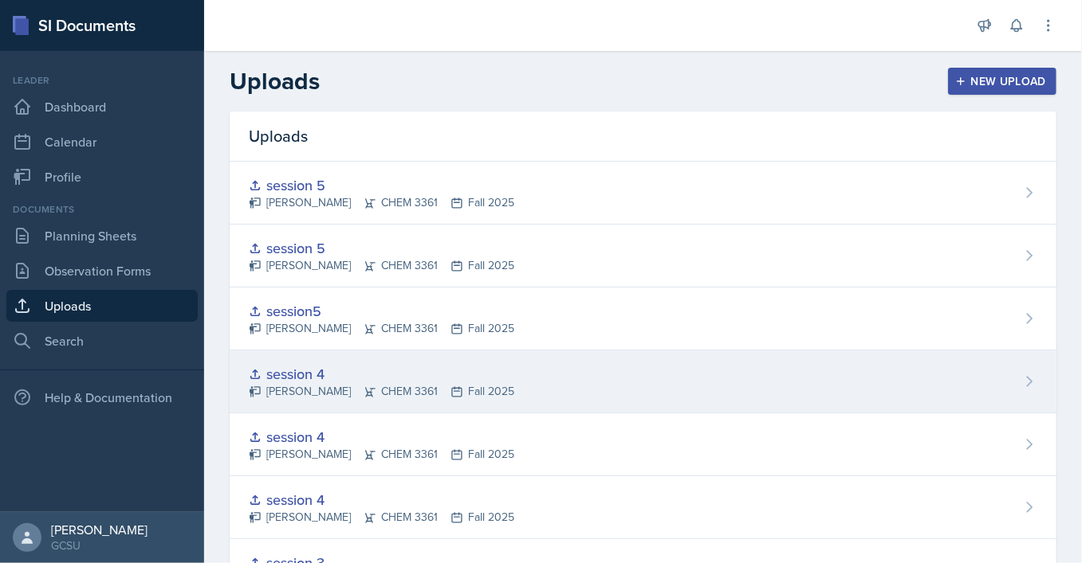
scroll to position [35, 0]
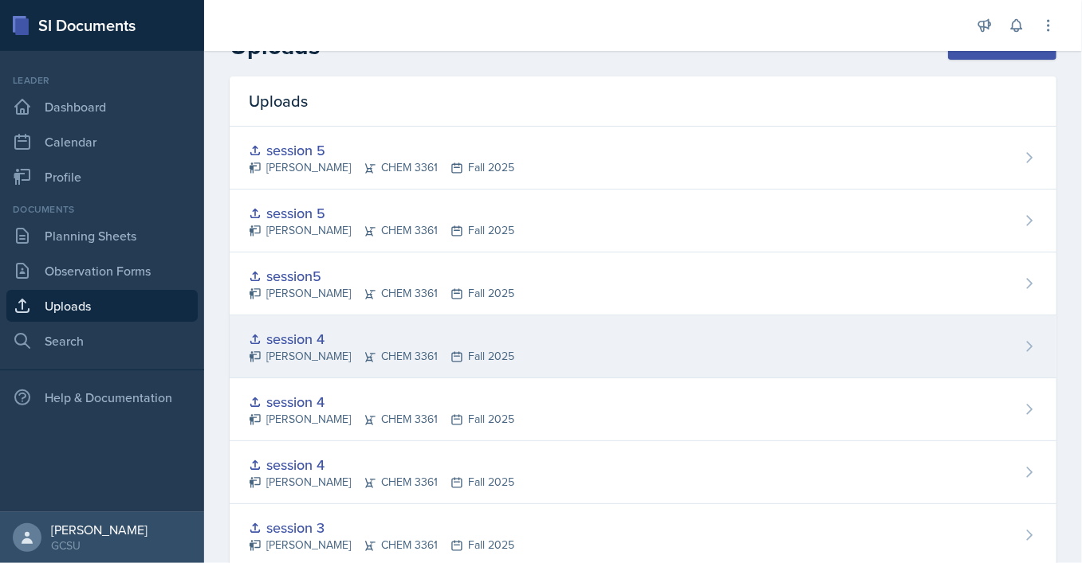
click at [322, 345] on div "session 4" at bounding box center [381, 339] width 265 height 22
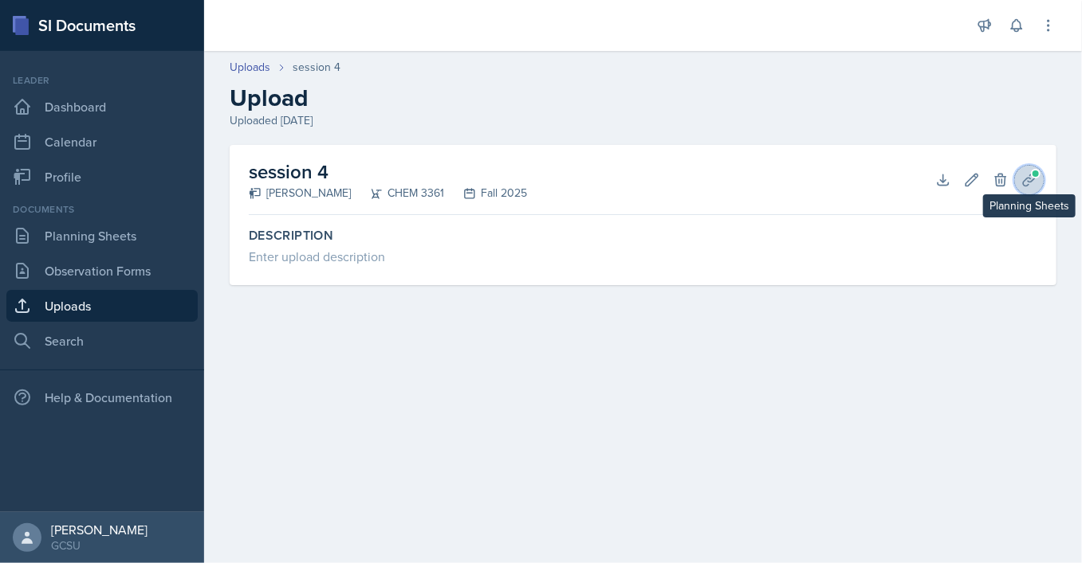
click at [1027, 183] on icon at bounding box center [1029, 180] width 16 height 16
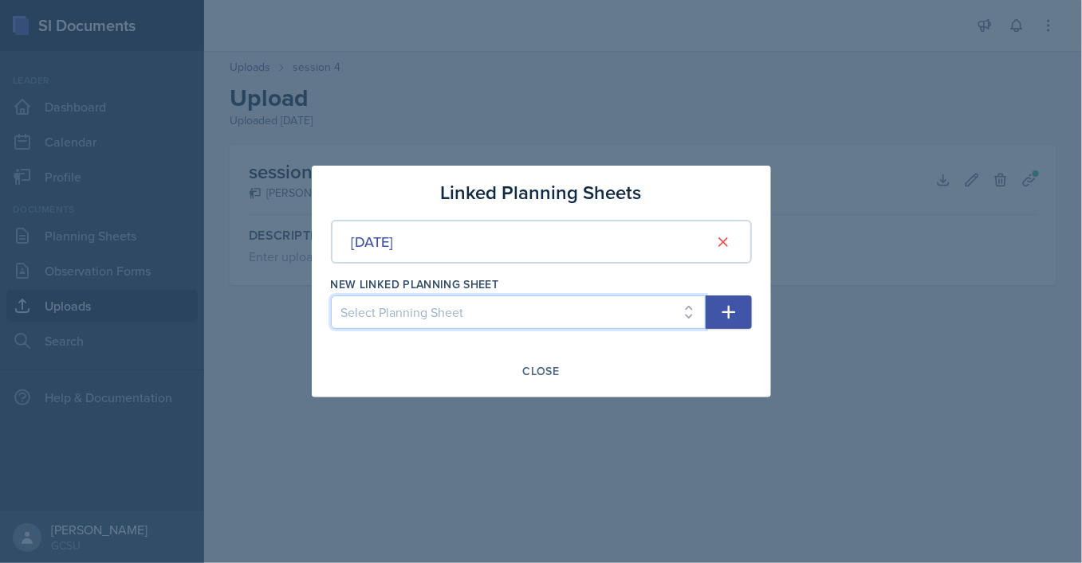
click at [331, 296] on select "Select Planning Sheet [DATE] [DATE] [DATE] [DATE] [DATE]" at bounding box center [518, 312] width 375 height 33
select select "89cf6092-91ba-4c10-b8a6-1c46968103e4"
click option "[DATE]" at bounding box center [0, 0] width 0 height 0
click at [733, 312] on icon "button" at bounding box center [728, 313] width 14 height 14
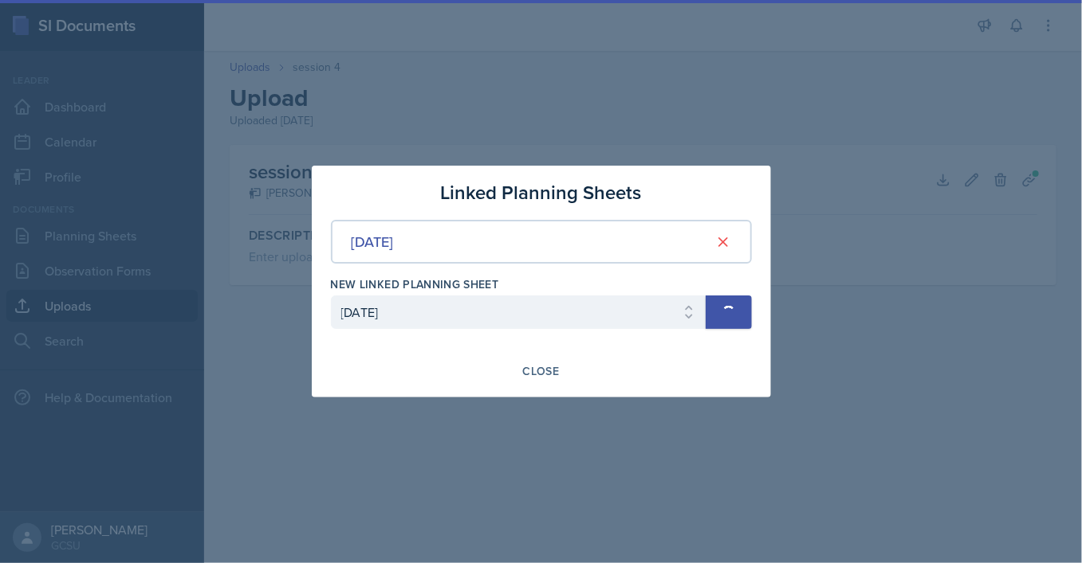
select select
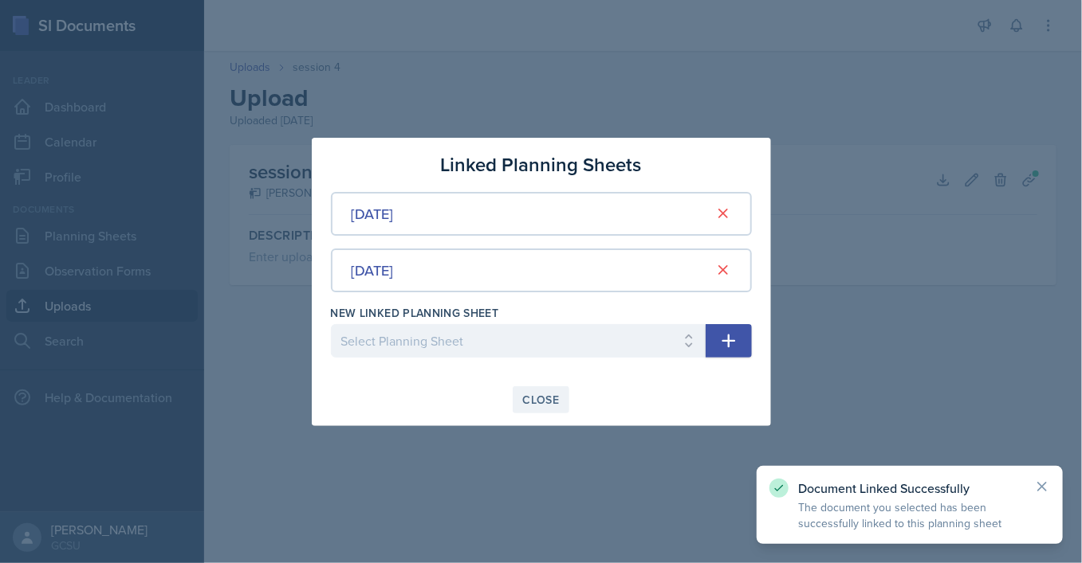
click at [540, 397] on div "Close" at bounding box center [541, 400] width 37 height 13
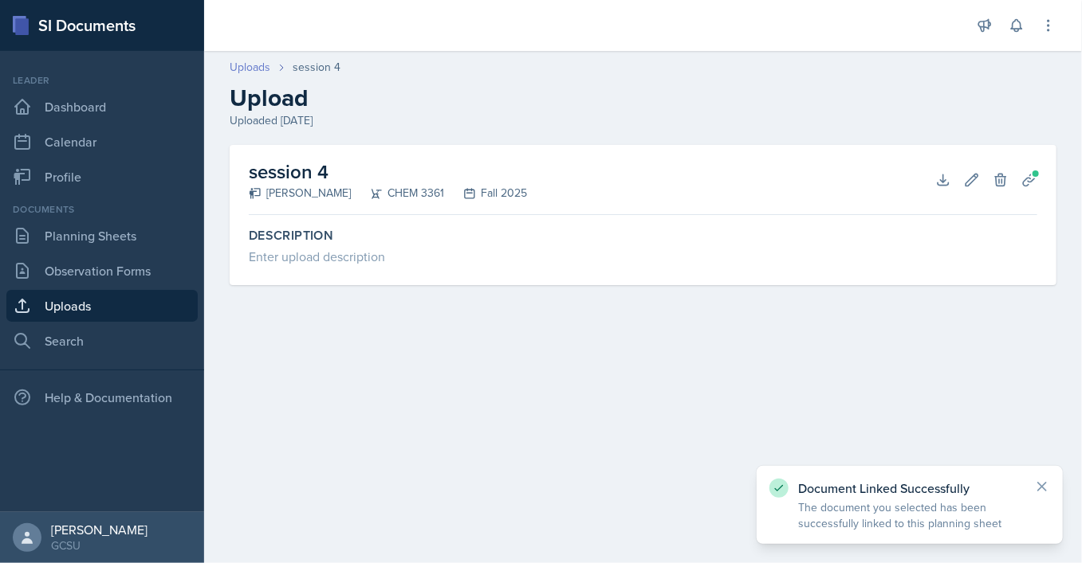
click at [264, 67] on link "Uploads" at bounding box center [250, 67] width 41 height 17
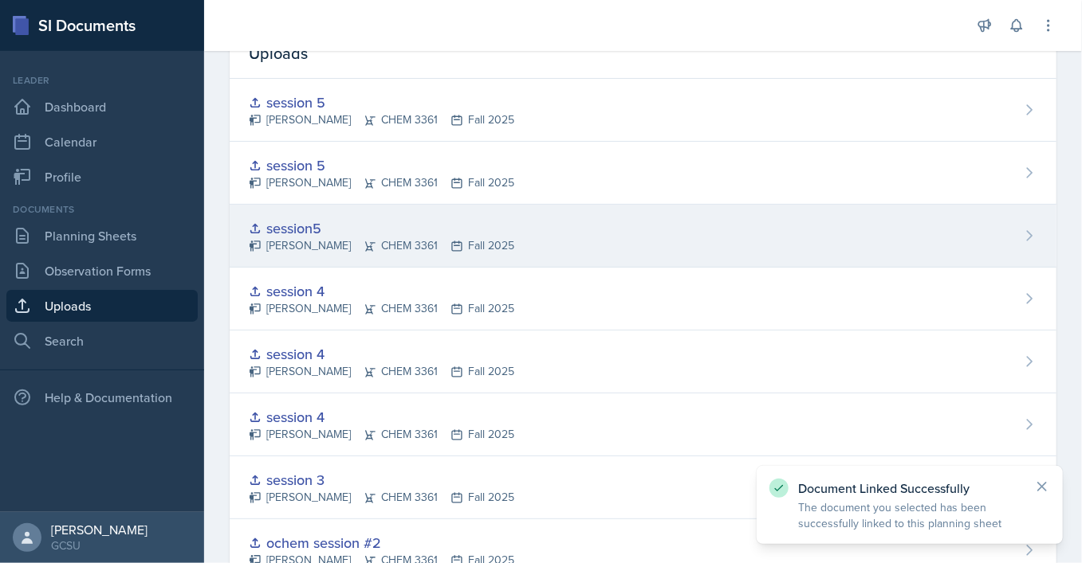
scroll to position [85, 0]
click at [476, 233] on div "session5" at bounding box center [381, 226] width 265 height 22
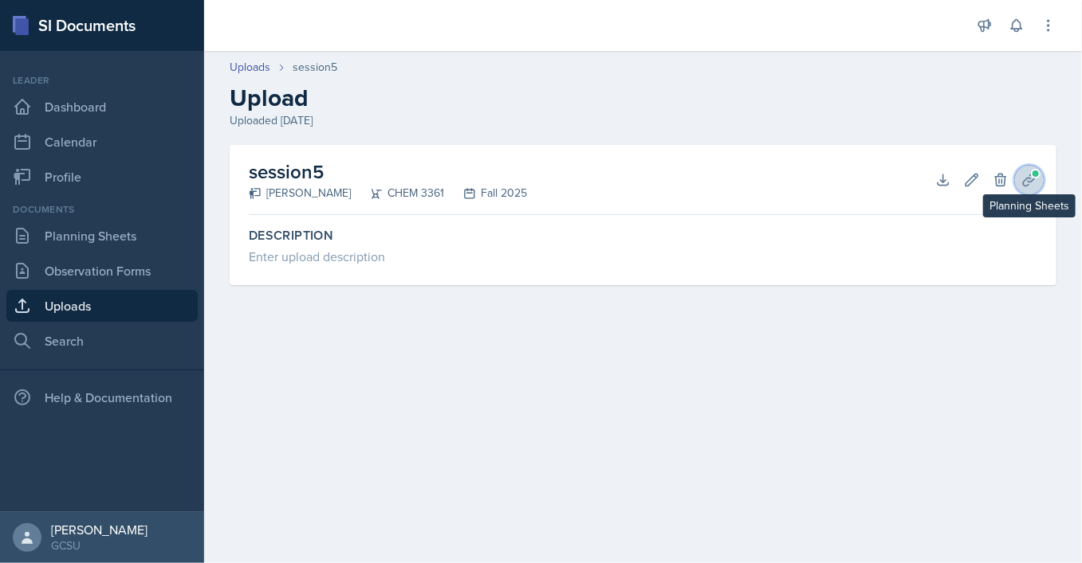
click at [1029, 185] on icon at bounding box center [1029, 180] width 16 height 16
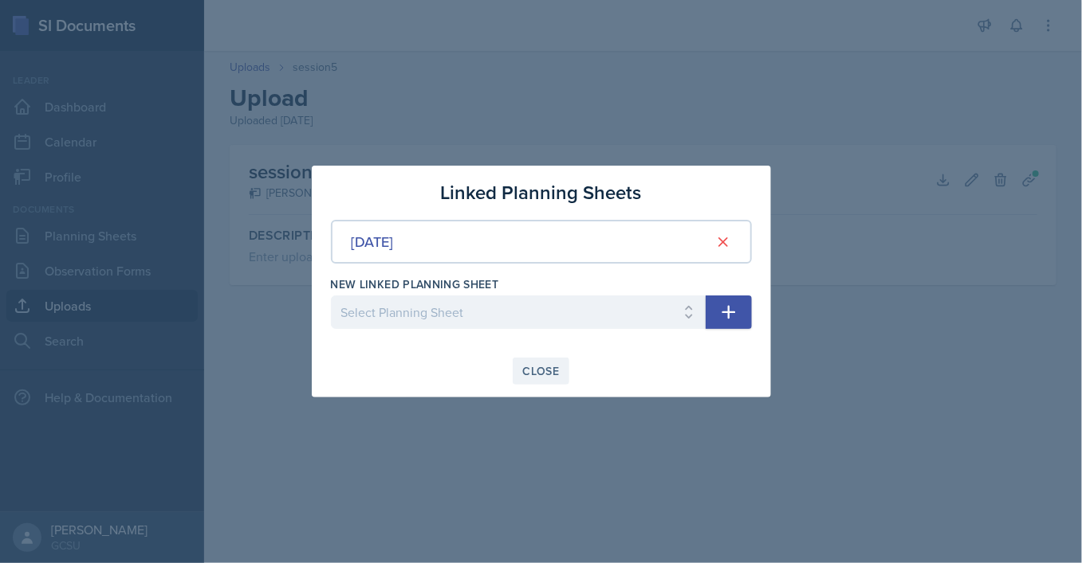
click at [539, 376] on div "Close" at bounding box center [541, 371] width 37 height 13
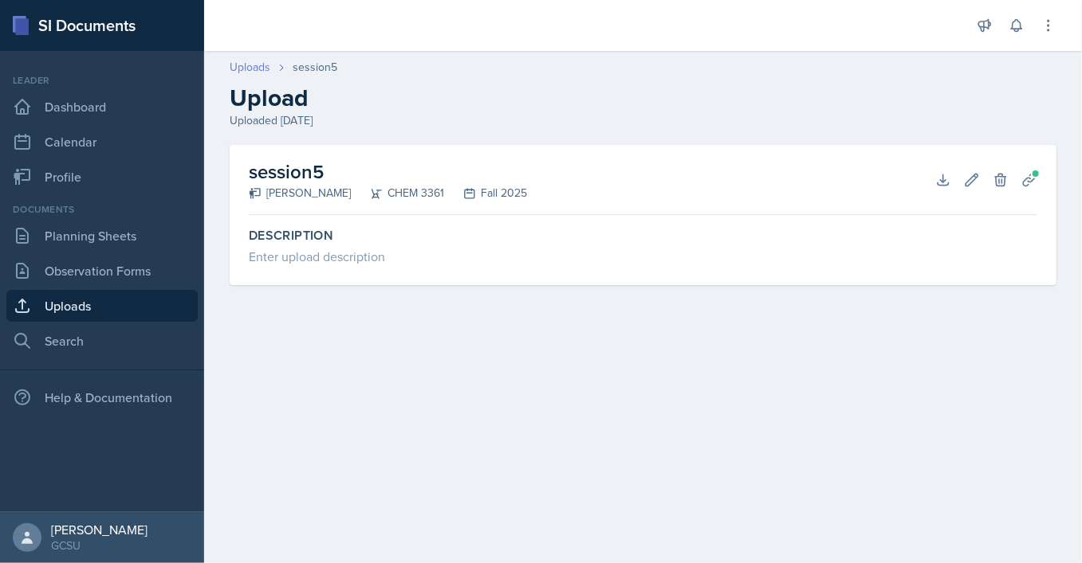
click at [244, 71] on link "Uploads" at bounding box center [250, 67] width 41 height 17
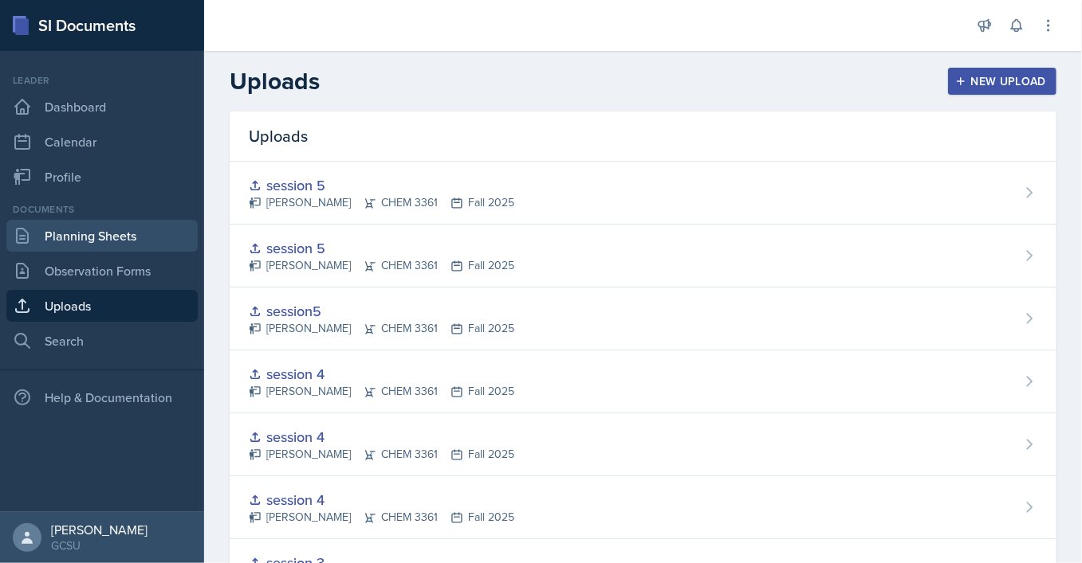
click at [148, 230] on link "Planning Sheets" at bounding box center [101, 236] width 191 height 32
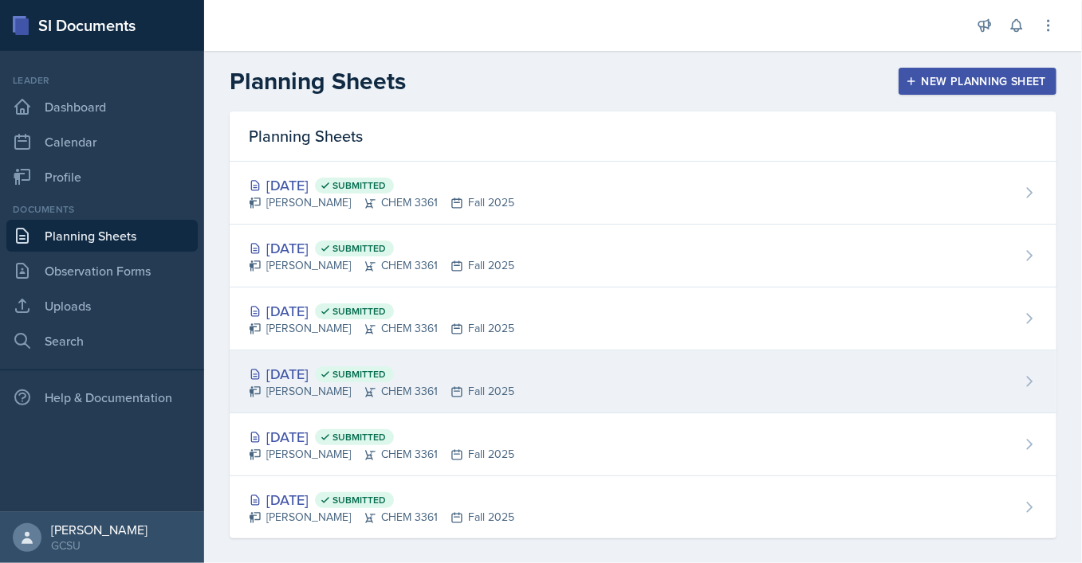
scroll to position [12, 0]
